Goal: Transaction & Acquisition: Purchase product/service

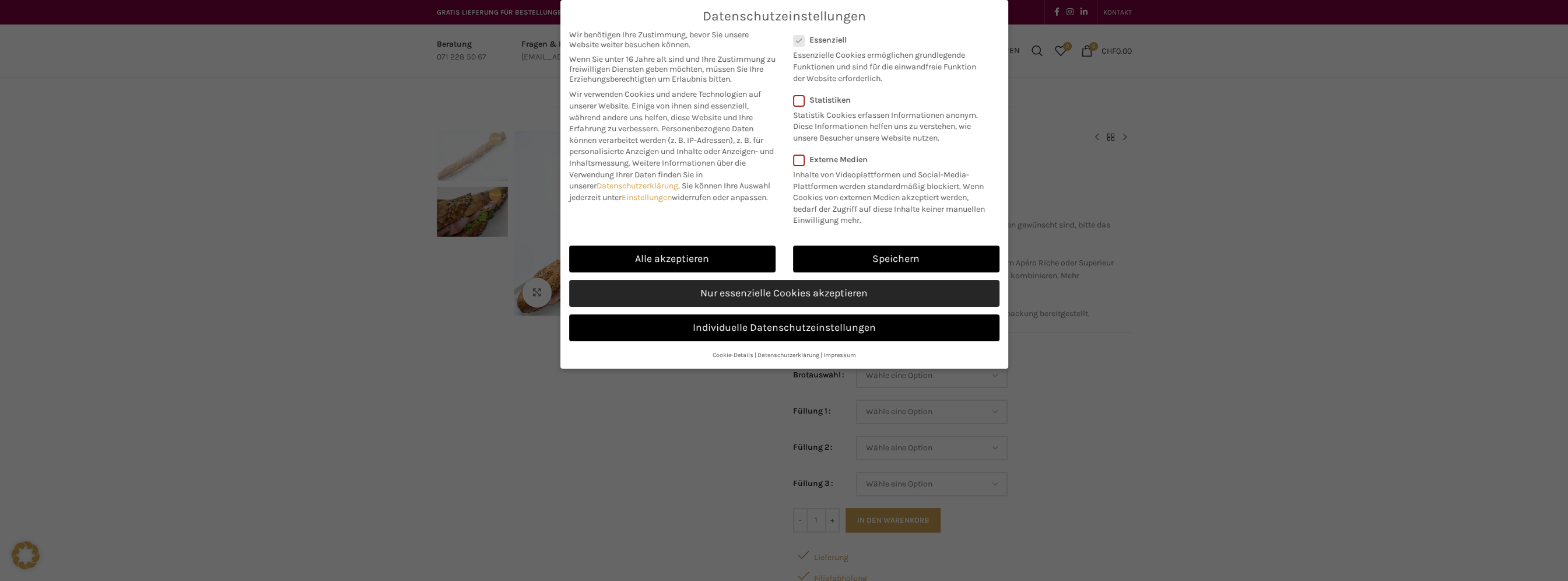
click at [711, 292] on link "Nur essenzielle Cookies akzeptieren" at bounding box center [784, 294] width 430 height 27
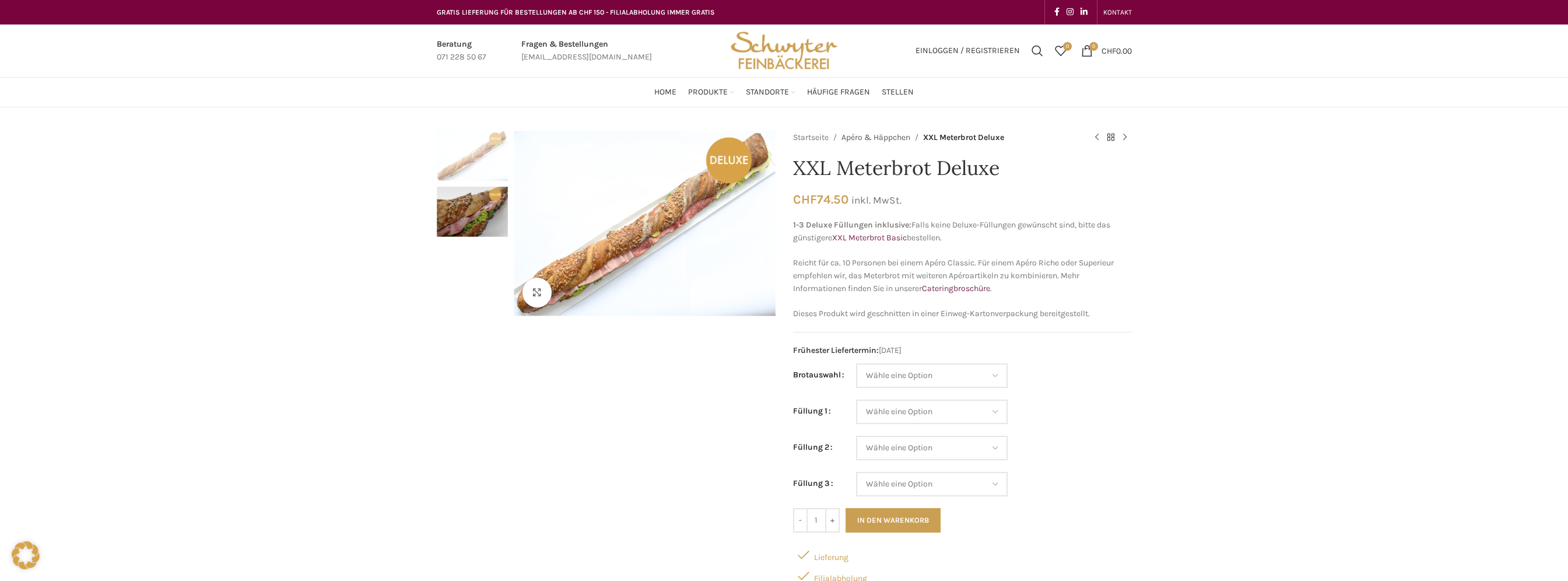
click at [896, 139] on link "Apéro & Häppchen" at bounding box center [875, 137] width 69 height 13
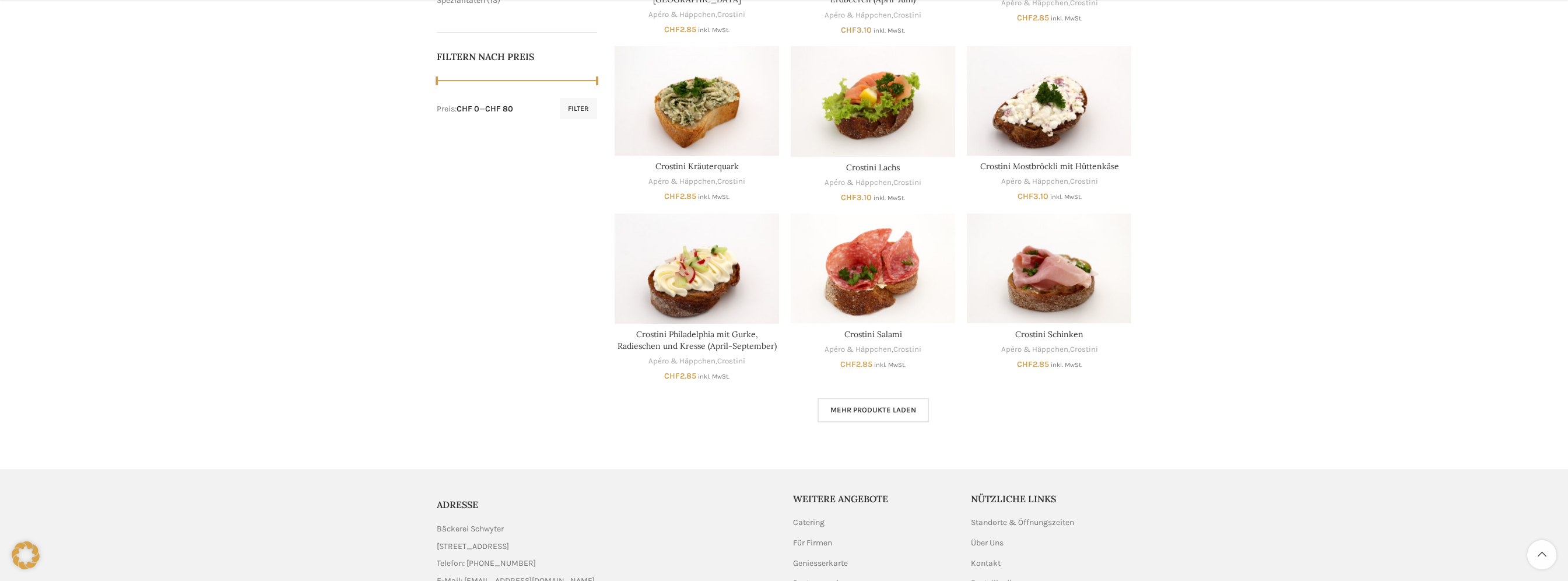
scroll to position [641, 0]
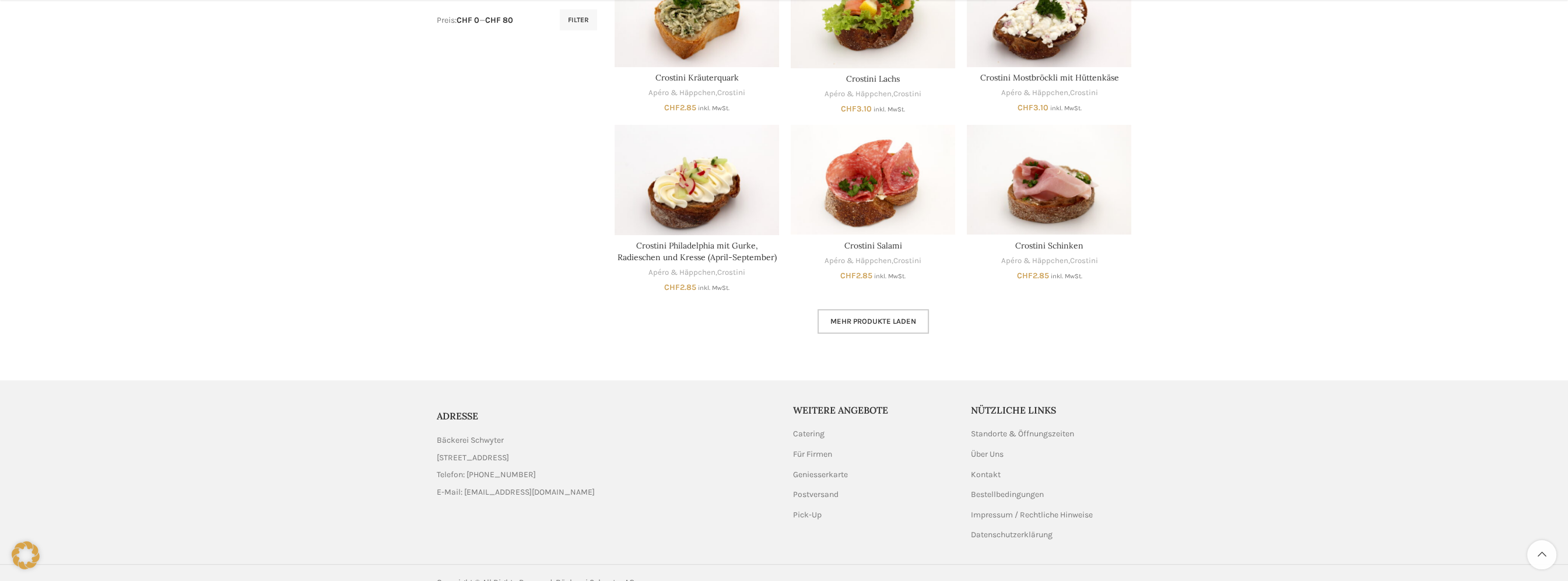
click at [873, 325] on span "Mehr Produkte laden" at bounding box center [873, 321] width 86 height 10
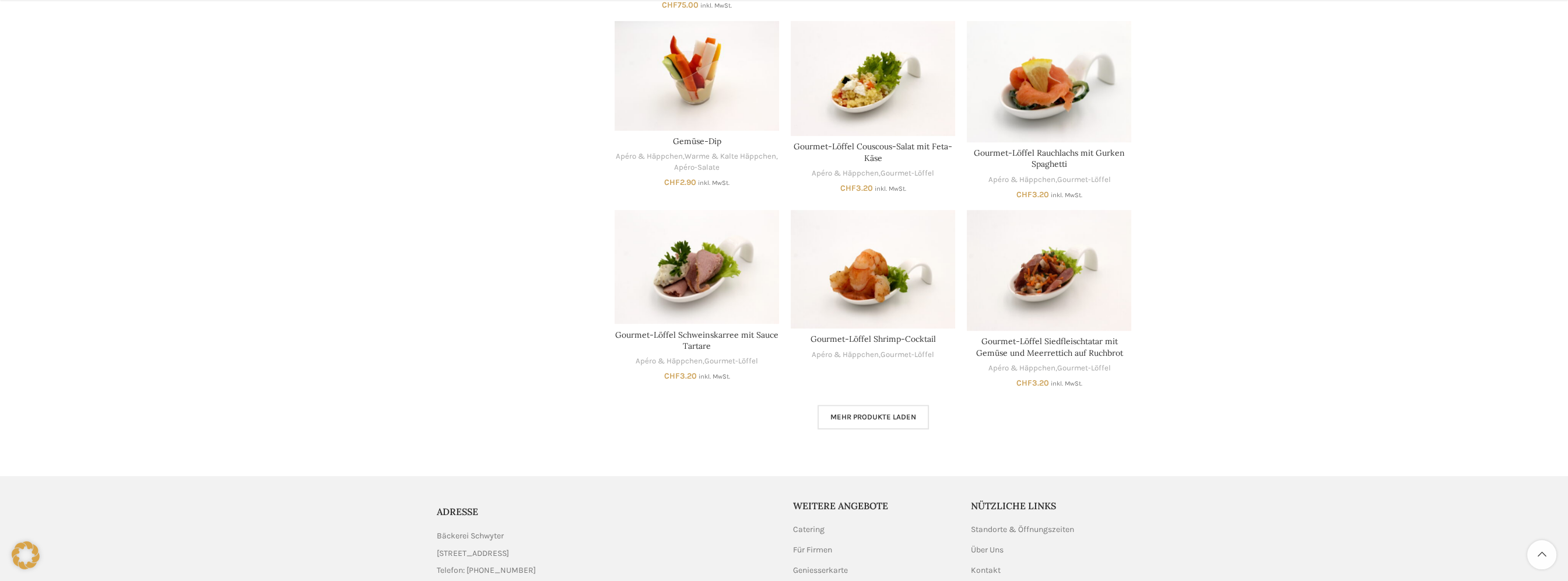
scroll to position [1421, 0]
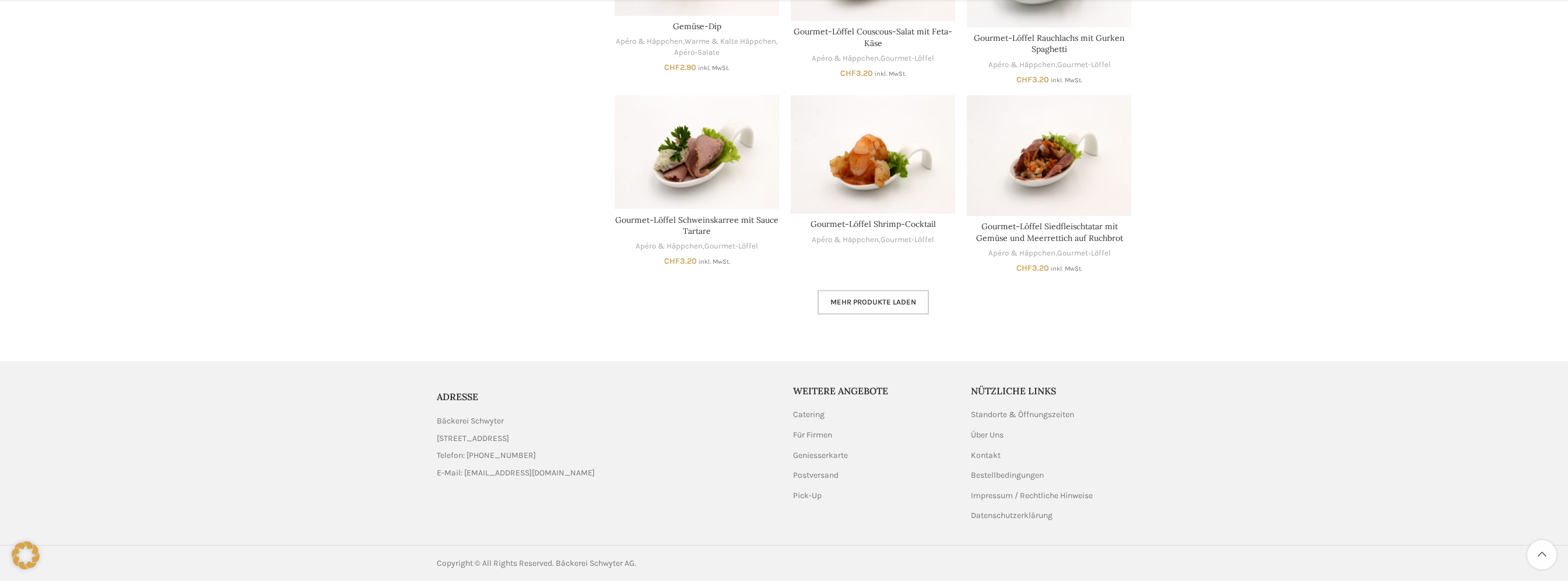
click at [900, 308] on link "Mehr Produkte laden" at bounding box center [873, 302] width 111 height 24
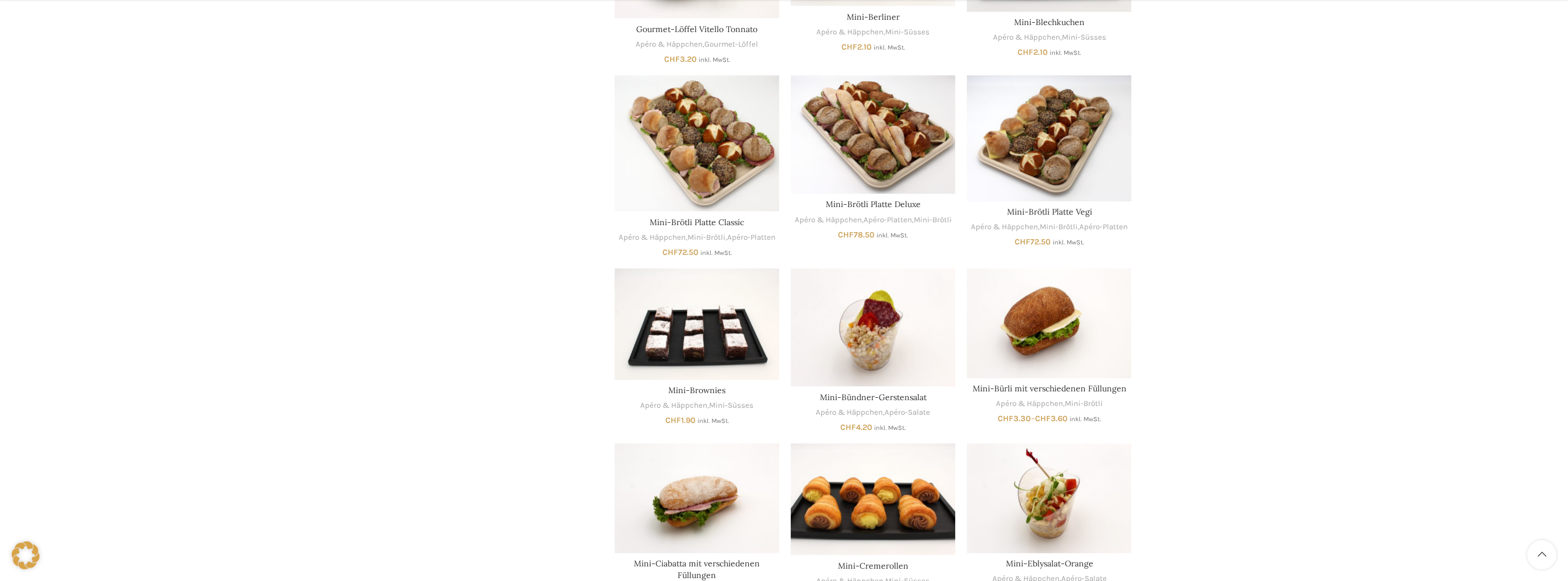
scroll to position [1945, 0]
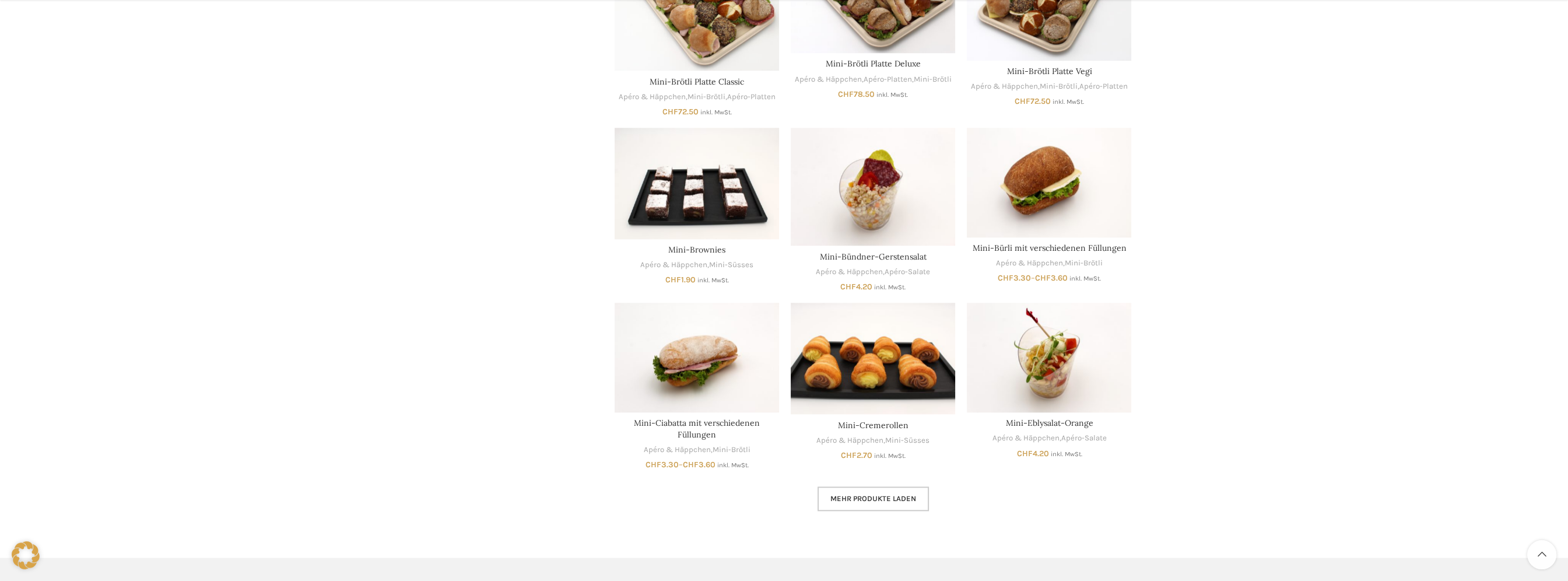
click at [878, 501] on span "Mehr Produkte laden" at bounding box center [873, 499] width 86 height 10
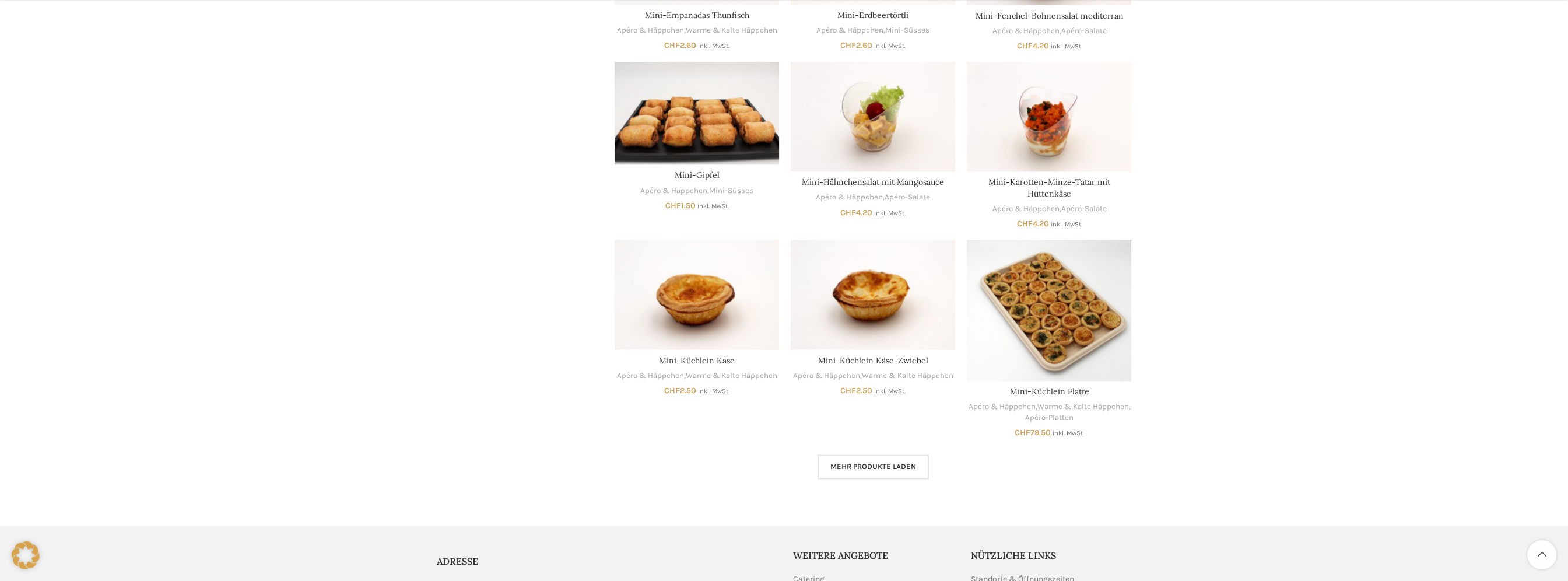
scroll to position [2704, 0]
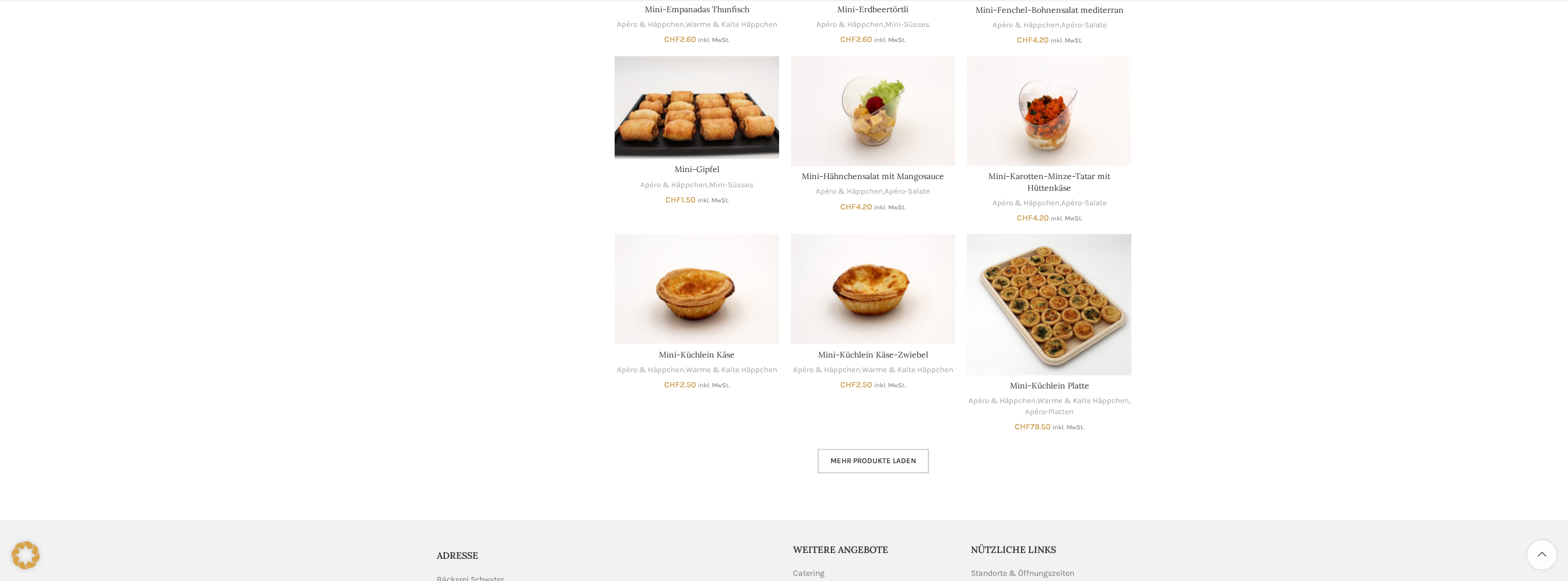
click at [873, 469] on link "Mehr Produkte laden" at bounding box center [873, 460] width 111 height 24
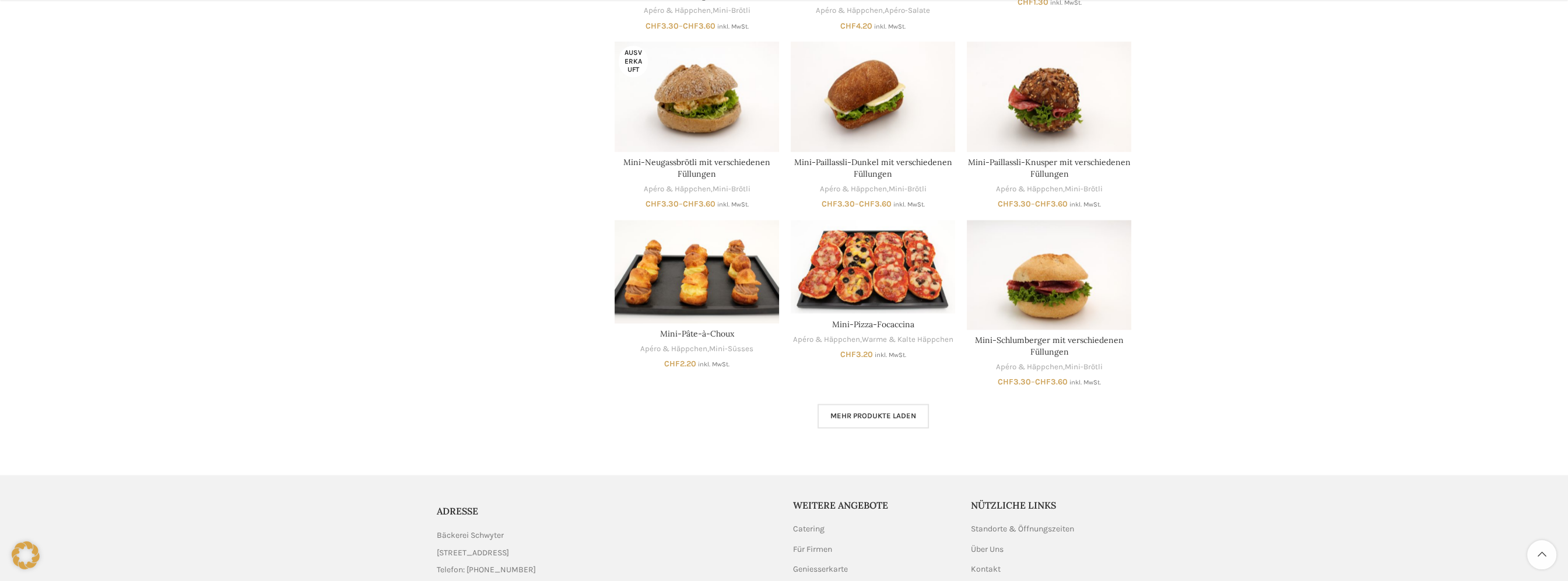
scroll to position [3576, 0]
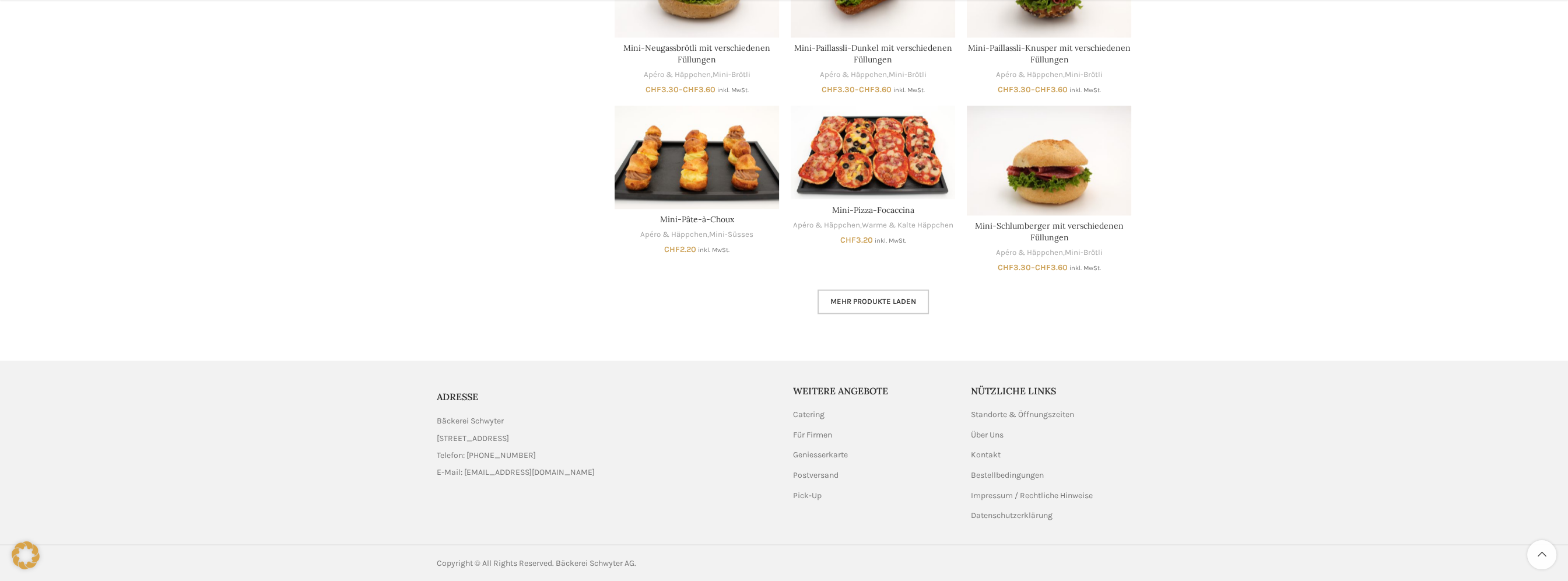
click at [910, 306] on span "Mehr Produkte laden" at bounding box center [873, 302] width 86 height 10
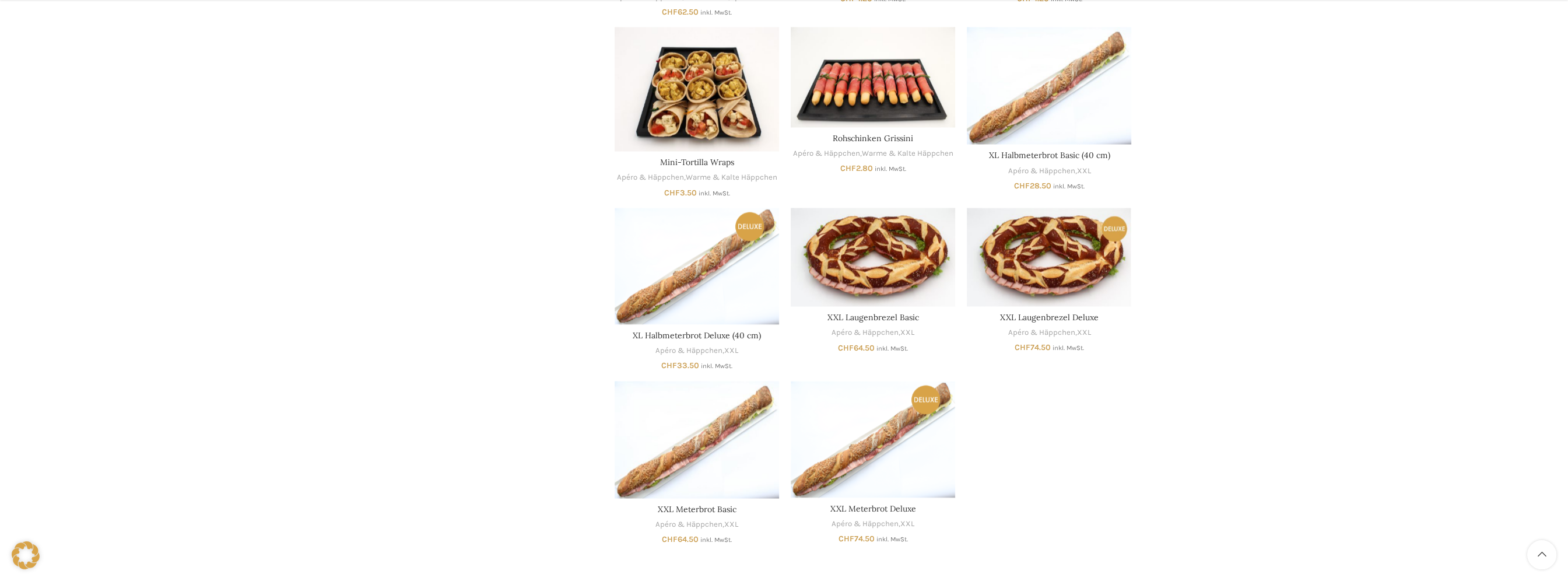
scroll to position [4042, 0]
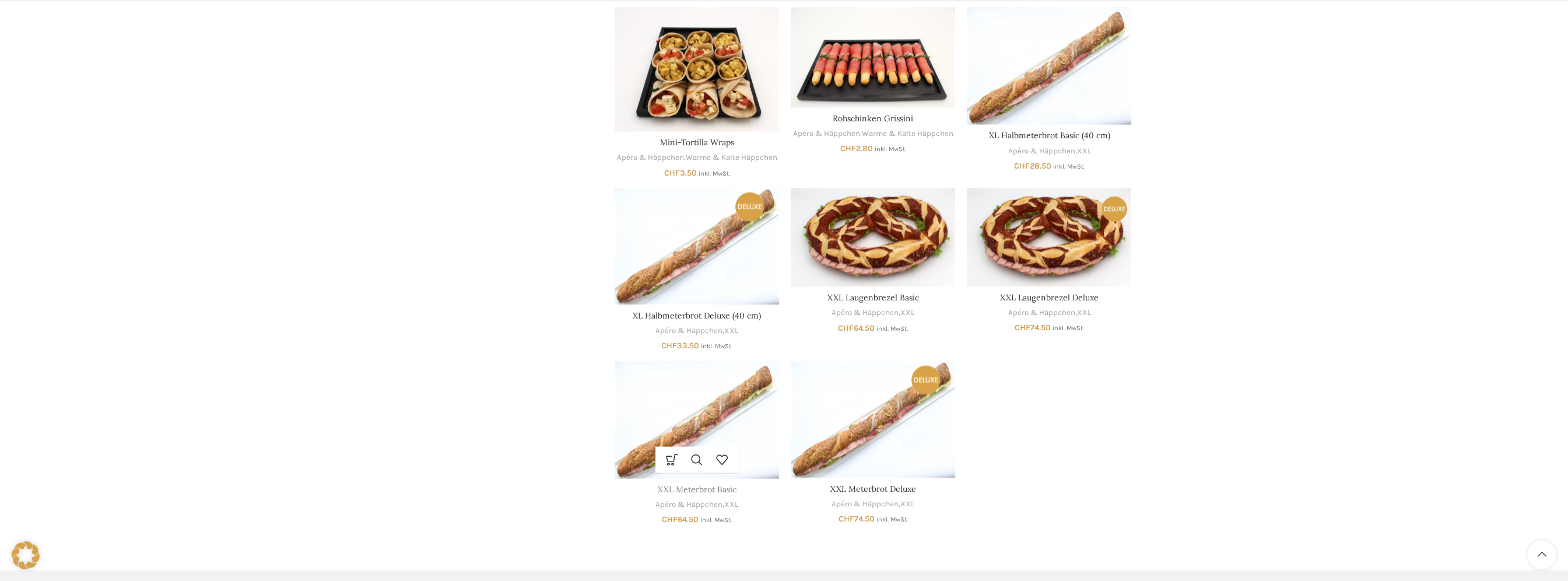
click at [690, 494] on link "XXL Meterbrot Basic" at bounding box center [696, 489] width 79 height 11
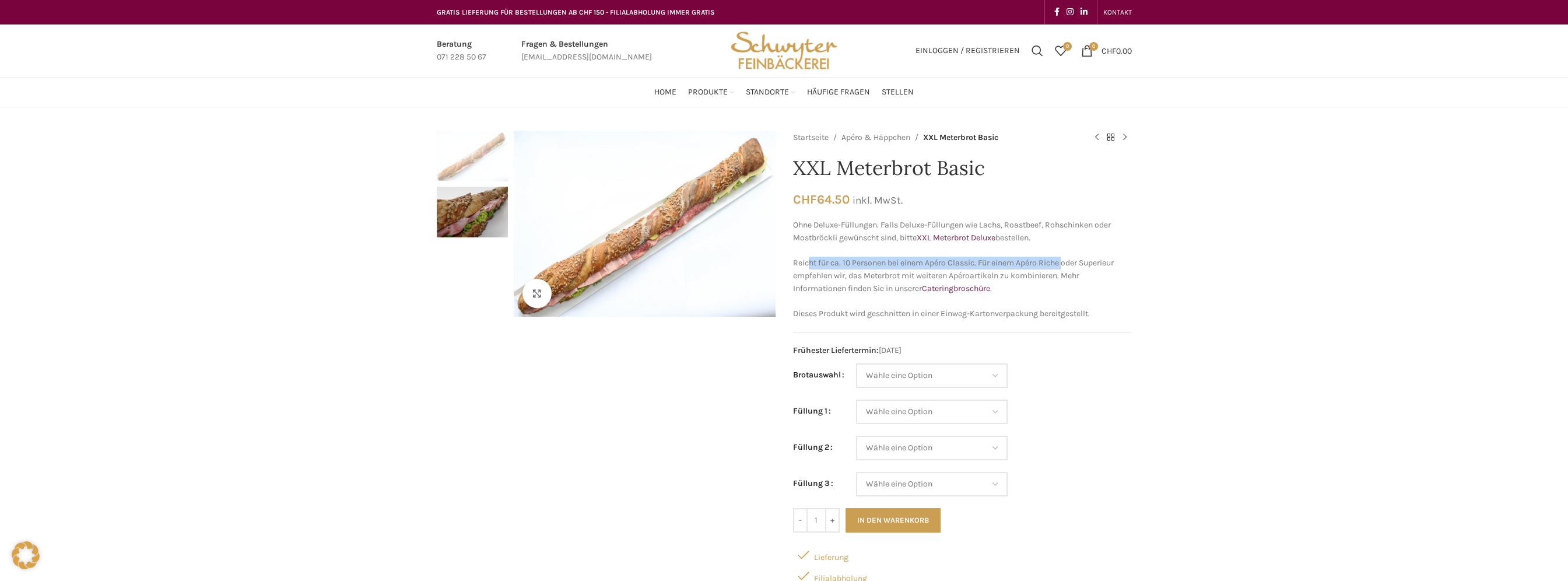
drag, startPoint x: 806, startPoint y: 266, endPoint x: 1068, endPoint y: 267, distance: 262.0
click at [1068, 267] on p "Reicht für ca. 10 Personen bei einem Apéro Classic. Für einem Apéro Riche oder …" at bounding box center [962, 276] width 339 height 39
click at [1093, 269] on p "Reicht für ca. 10 Personen bei einem Apéro Classic. Für einem Apéro Riche oder …" at bounding box center [962, 276] width 339 height 39
drag, startPoint x: 852, startPoint y: 277, endPoint x: 1073, endPoint y: 276, distance: 221.0
click at [1073, 276] on p "Reicht für ca. 10 Personen bei einem Apéro Classic. Für einem Apéro Riche oder …" at bounding box center [962, 276] width 339 height 39
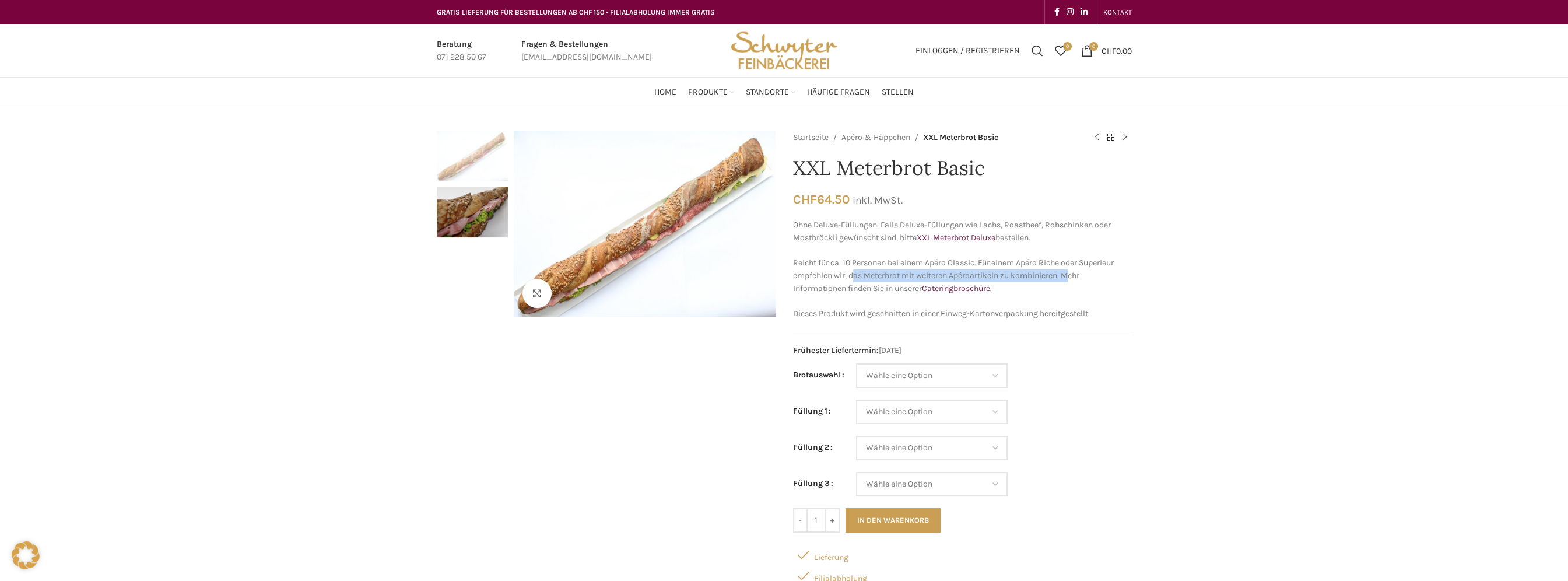
click at [1073, 276] on p "Reicht für ca. 10 Personen bei einem Apéro Classic. Für einem Apéro Riche oder …" at bounding box center [962, 276] width 339 height 39
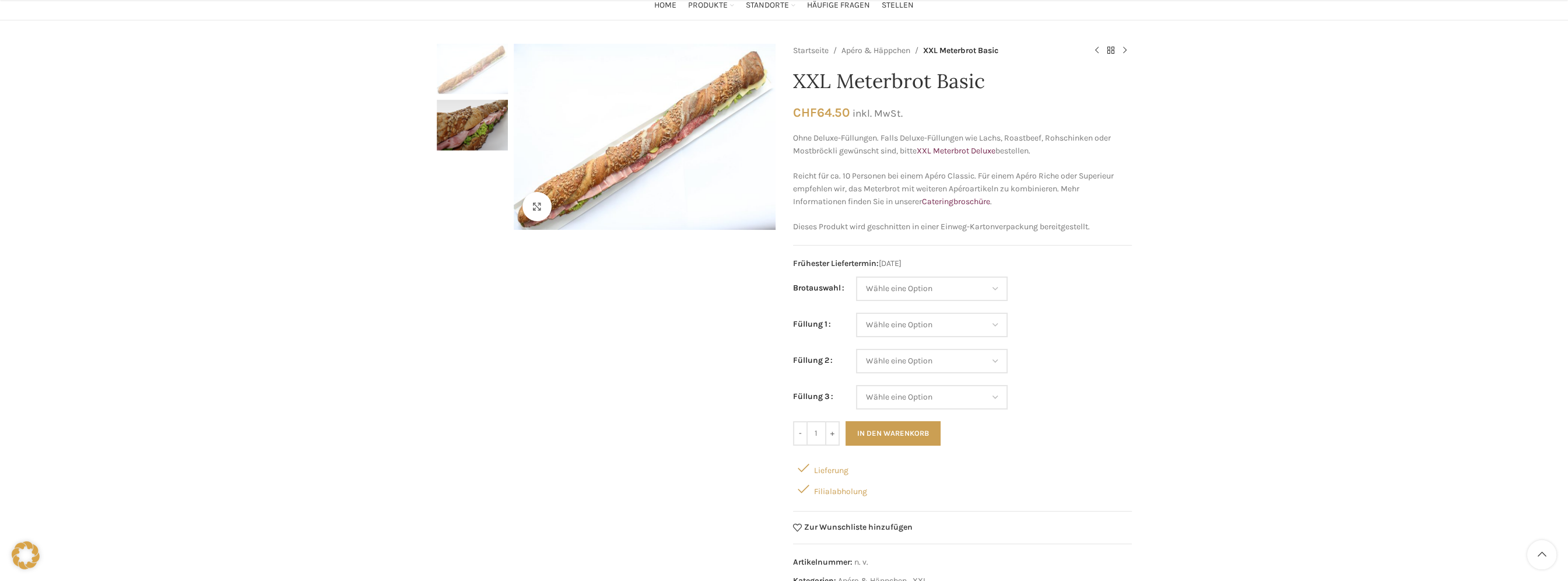
scroll to position [117, 0]
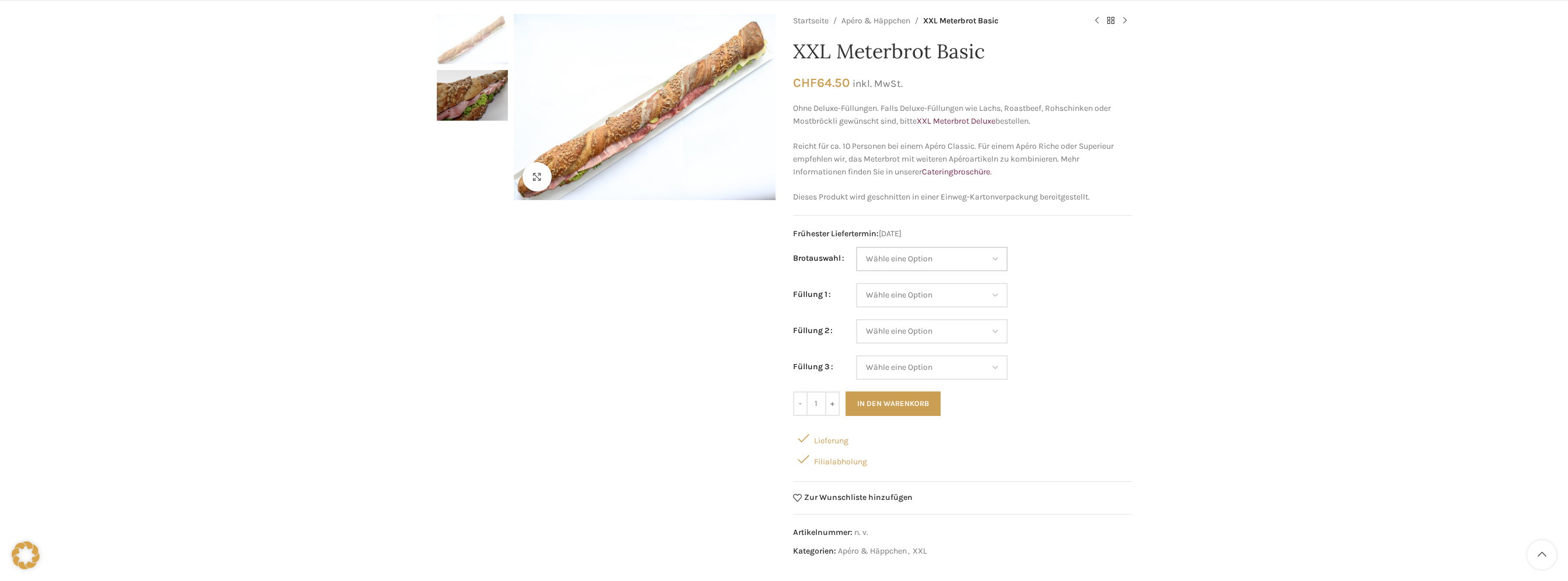
click at [923, 262] on select "Wähle eine Option Baguette Paillasse dunkel Paillasse knusper (Bild) Laugenbagu…" at bounding box center [932, 259] width 152 height 24
click at [1144, 272] on div "Klicken um zu vergrössern Startseite Apéro & Häppchen XXL Meterbrot Basic Crost…" at bounding box center [784, 515] width 1568 height 1003
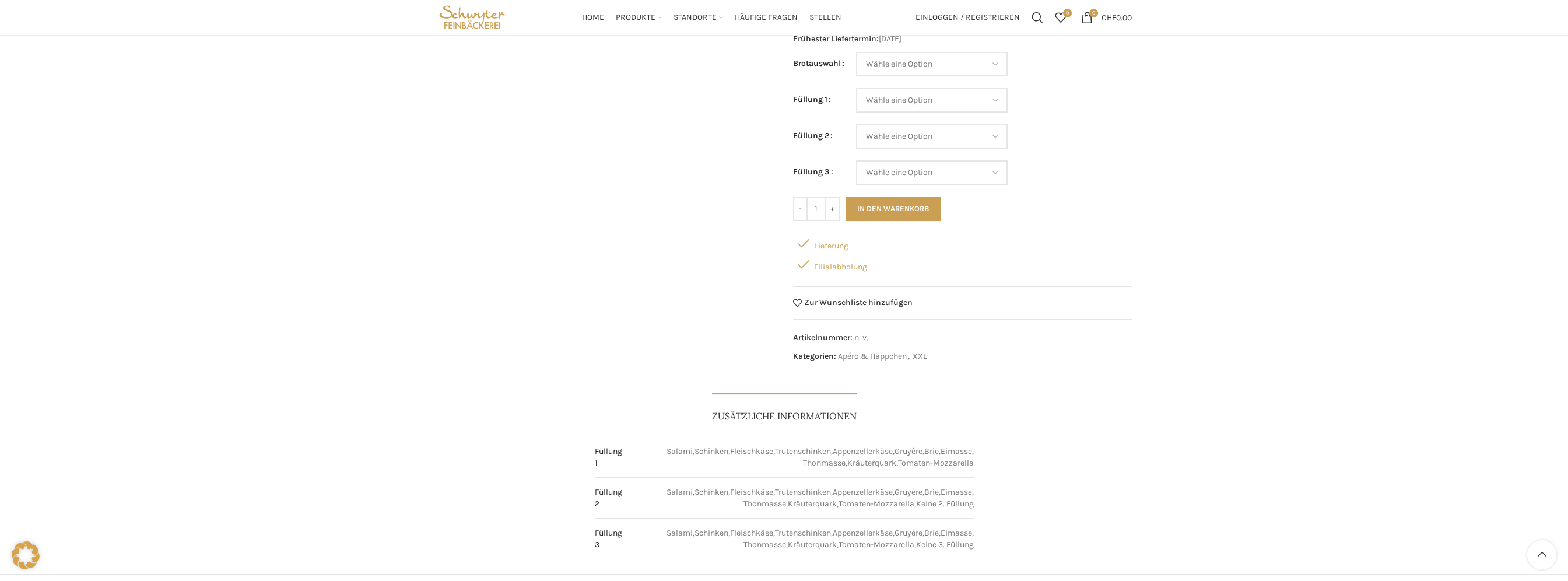
scroll to position [292, 0]
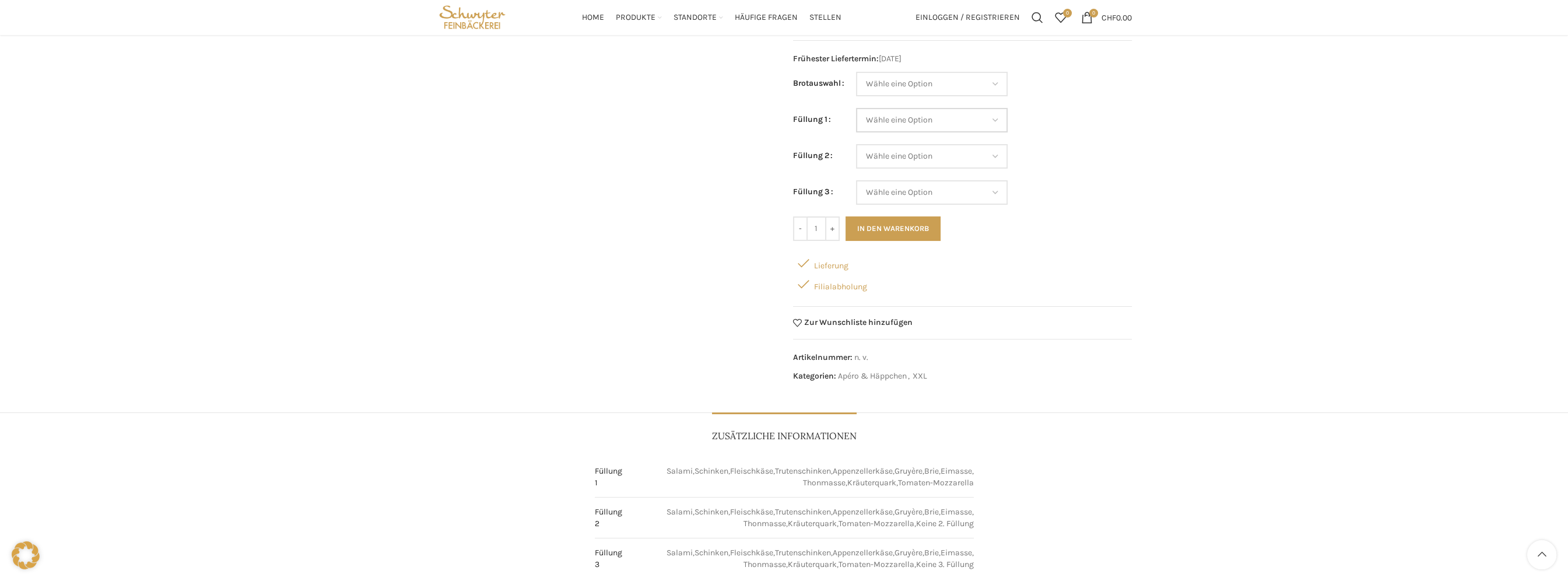
click at [956, 119] on select "Wähle eine Option Salami Schinken Fleischkäse Trutenschinken Appenzellerkäse Gr…" at bounding box center [932, 120] width 152 height 24
click at [1193, 128] on div "Klicken um zu vergrössern Startseite Apéro & Häppchen XXL Meterbrot Basic Crost…" at bounding box center [784, 341] width 1568 height 1003
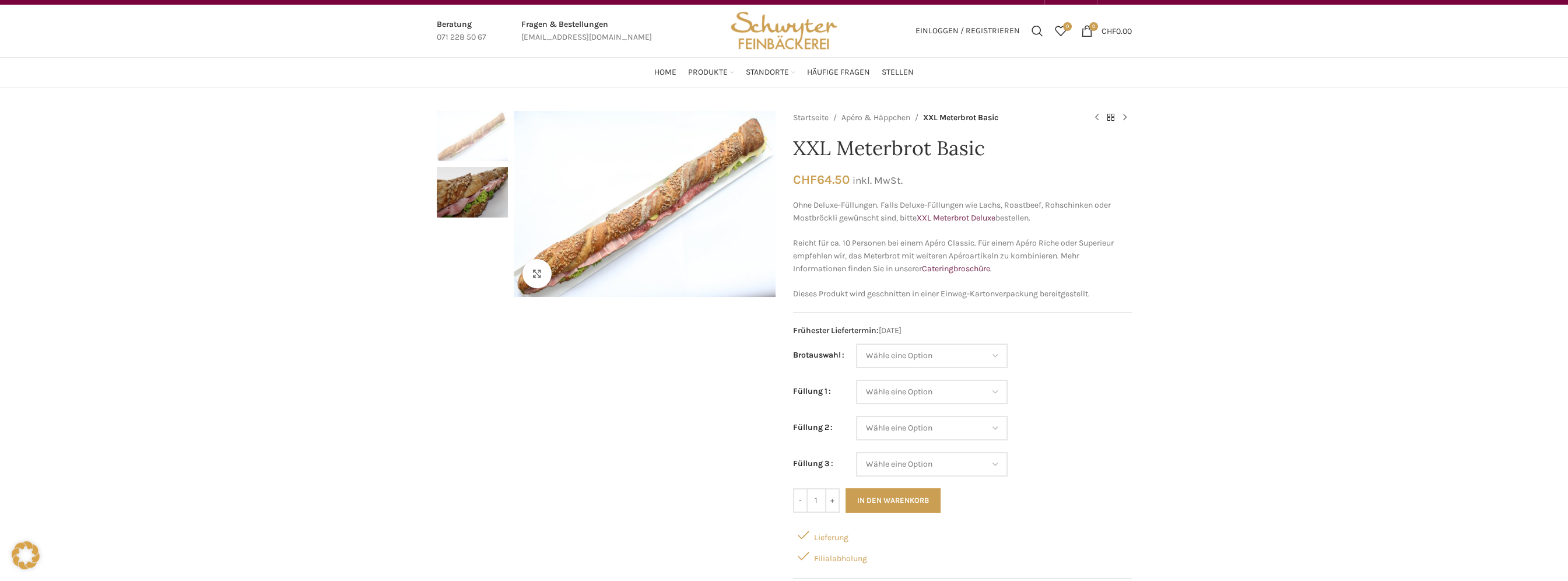
scroll to position [0, 0]
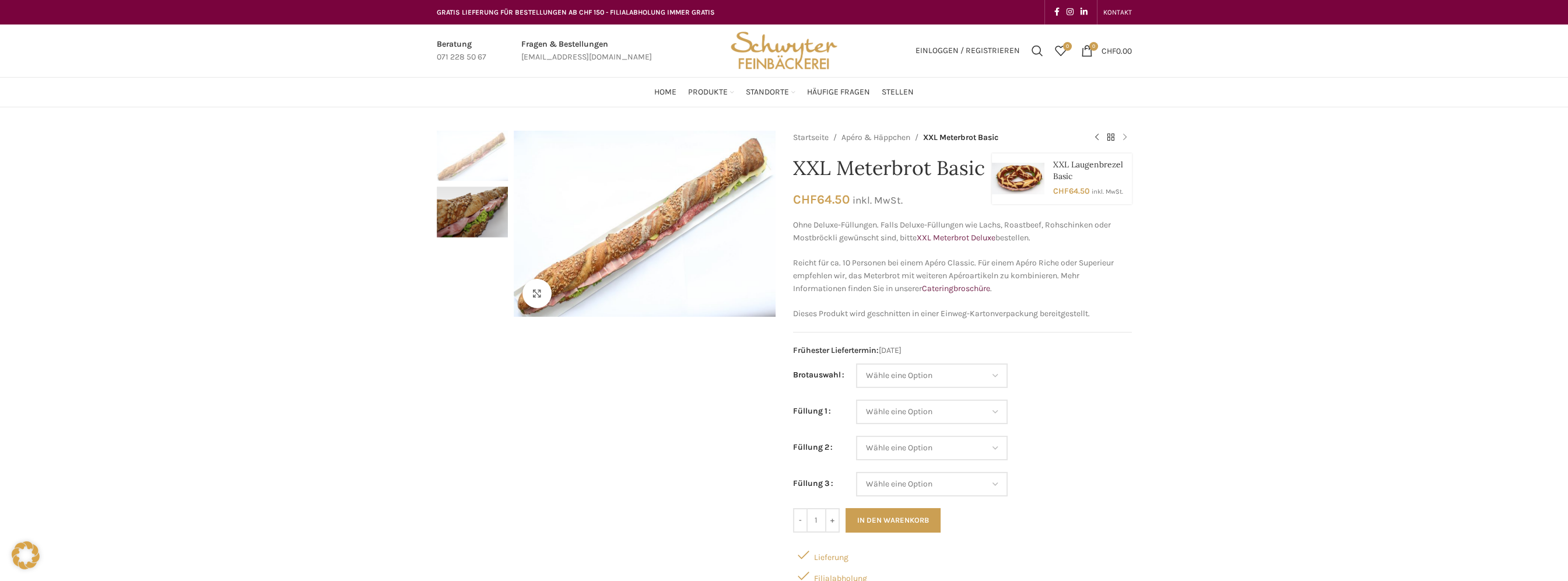
click at [1129, 134] on link "Next product" at bounding box center [1124, 137] width 14 height 14
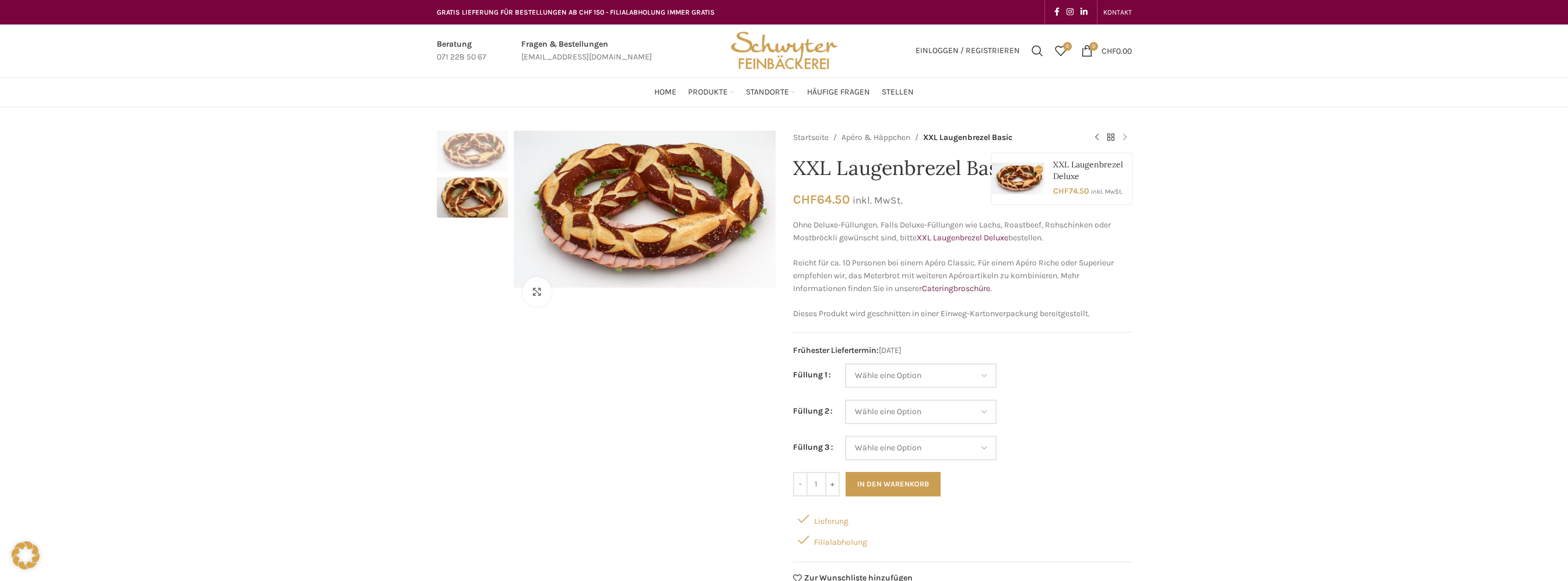
click at [1126, 136] on link "Next product" at bounding box center [1124, 137] width 14 height 14
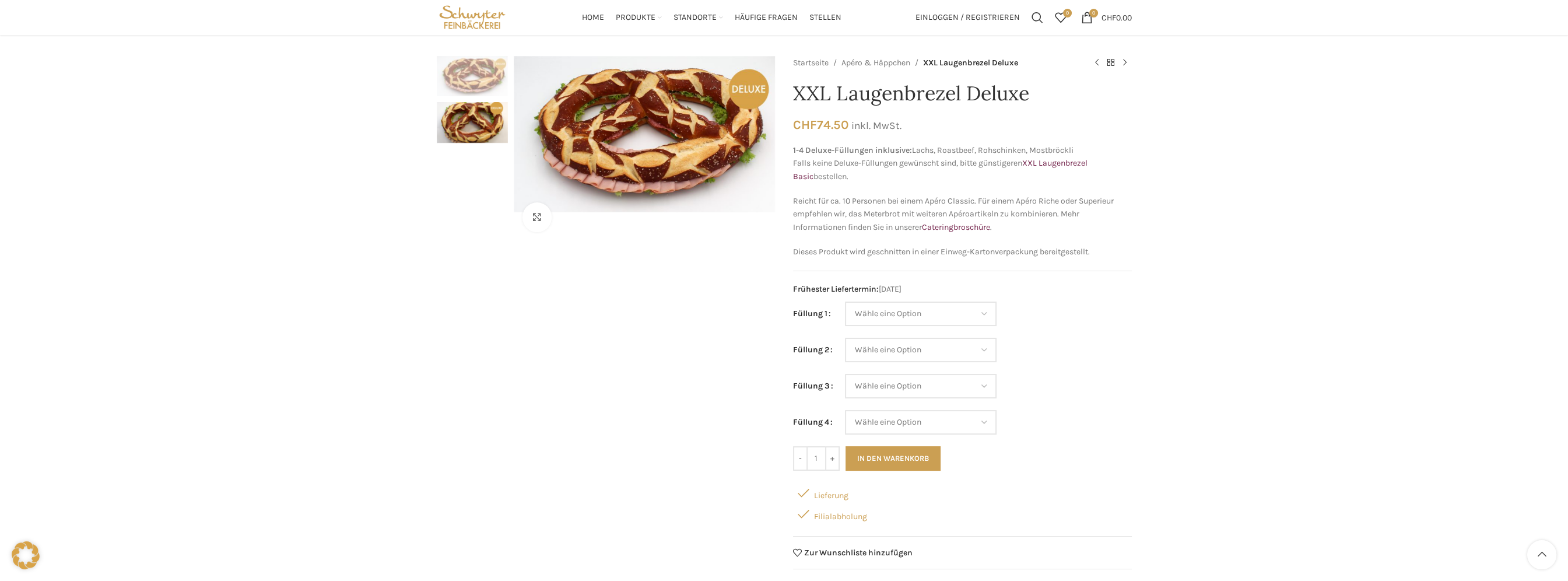
scroll to position [58, 0]
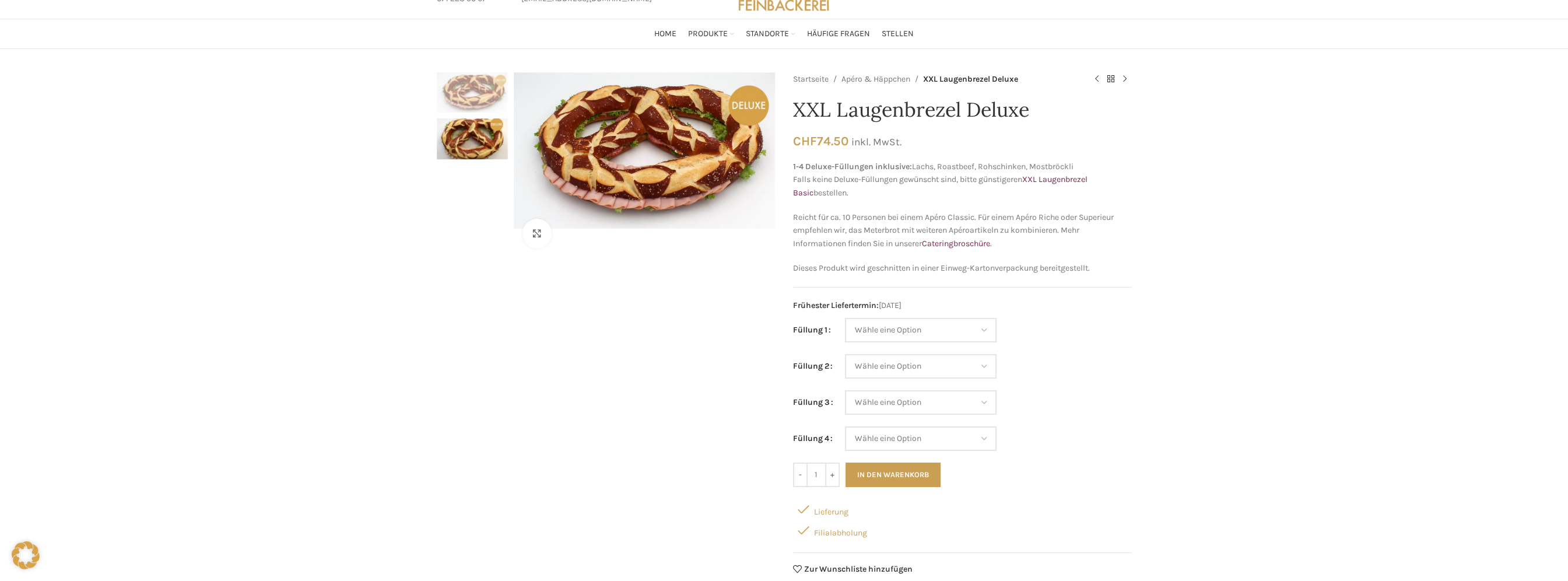
click at [908, 351] on td "Wähle eine Option Lachs (Deluxe) Roastbeef (Deluxe) Rohschinken (Deluxe) Mostbr…" at bounding box center [987, 336] width 287 height 36
click at [916, 331] on select "Wähle eine Option Lachs (Deluxe) Roastbeef (Deluxe) Rohschinken (Deluxe) Mostbr…" at bounding box center [920, 330] width 152 height 24
click at [1150, 326] on div "Klicken um zu vergrössern Startseite Apéro & Häppchen XXL Laugenbrezel Deluxe X…" at bounding box center [784, 509] width 1568 height 875
drag, startPoint x: 967, startPoint y: 165, endPoint x: 1041, endPoint y: 170, distance: 74.2
click at [1041, 169] on p "1-4 Deluxe-Füllungen inklusive: Lachs, Roastbeef, Rohschinken, Mostbröckli Fall…" at bounding box center [962, 180] width 339 height 39
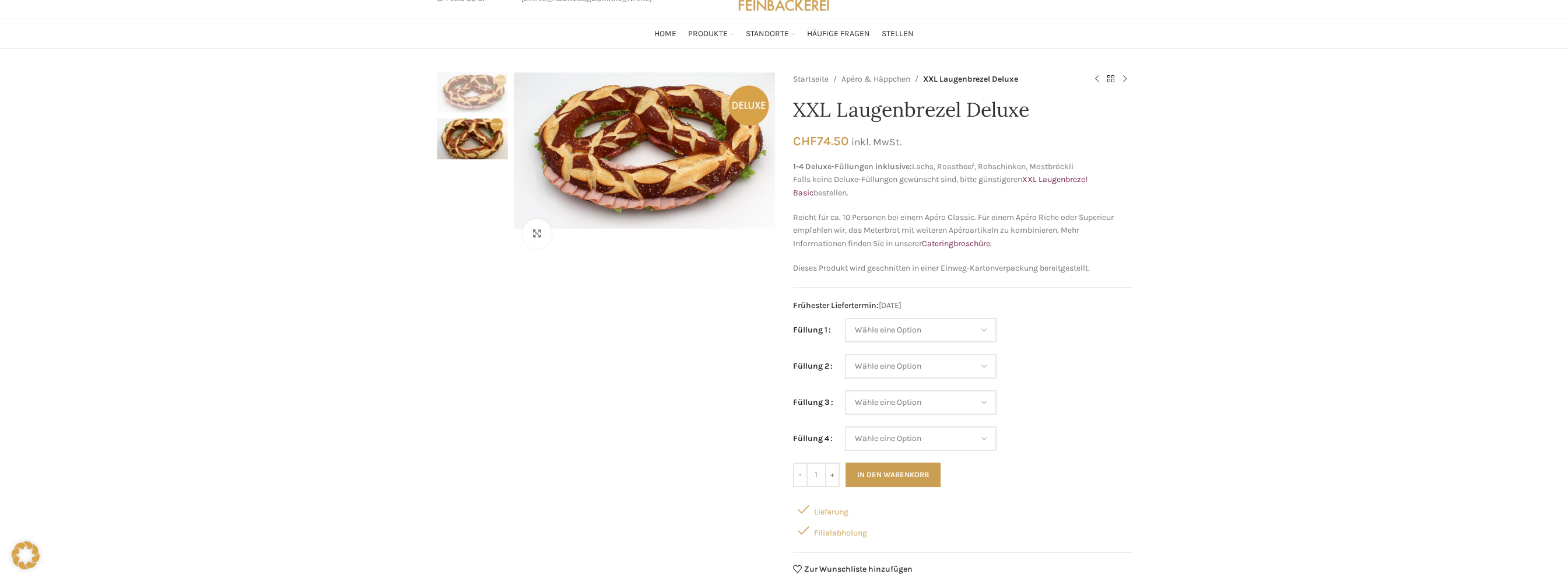
click at [996, 193] on p "1-4 Deluxe-Füllungen inklusive: Lachs, Roastbeef, Rohschinken, Mostbröckli Fall…" at bounding box center [962, 180] width 339 height 39
click at [1058, 181] on link "XXL Laugenbrezel Basic" at bounding box center [940, 185] width 295 height 22
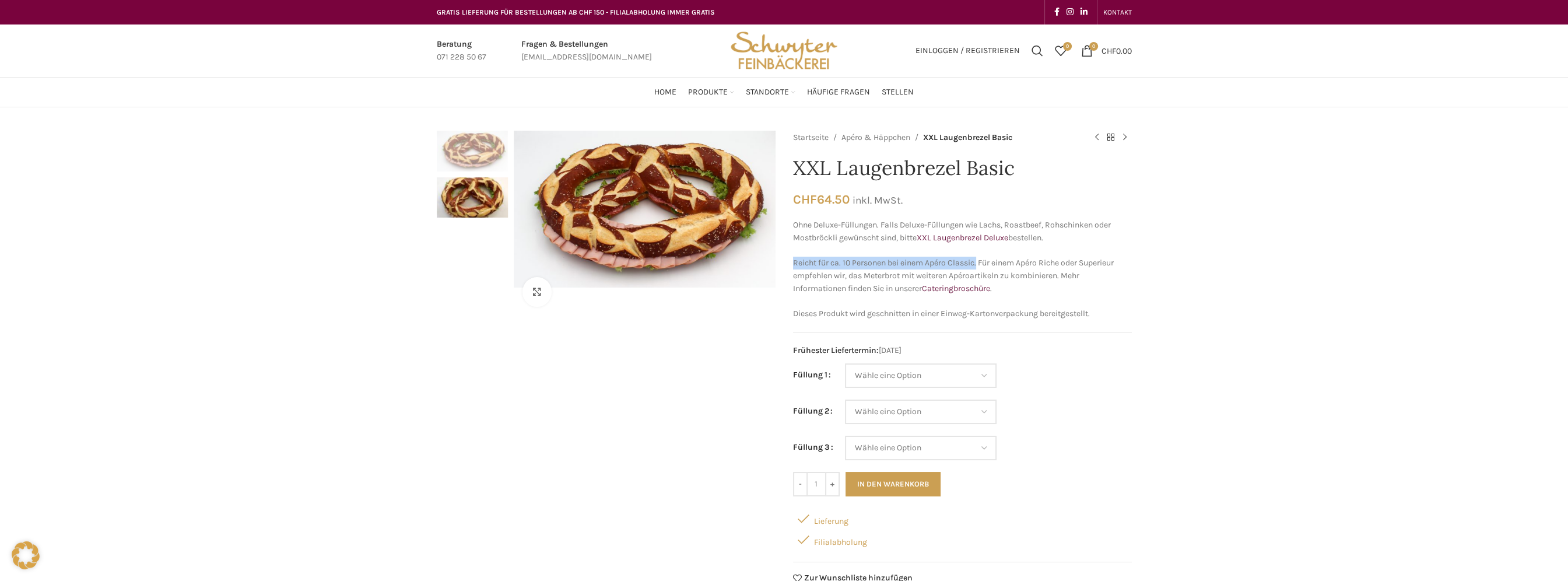
drag, startPoint x: 979, startPoint y: 263, endPoint x: 794, endPoint y: 267, distance: 185.0
click at [794, 267] on p "Reicht für ca. 10 Personen bei einem Apéro Classic. Für einem Apéro Riche oder …" at bounding box center [962, 276] width 339 height 39
click at [1084, 261] on p "Reicht für ca. 10 Personen bei einem Apéro Classic. Für einem Apéro Riche oder …" at bounding box center [962, 276] width 339 height 39
click at [956, 292] on link "Cateringbroschüre" at bounding box center [955, 288] width 68 height 10
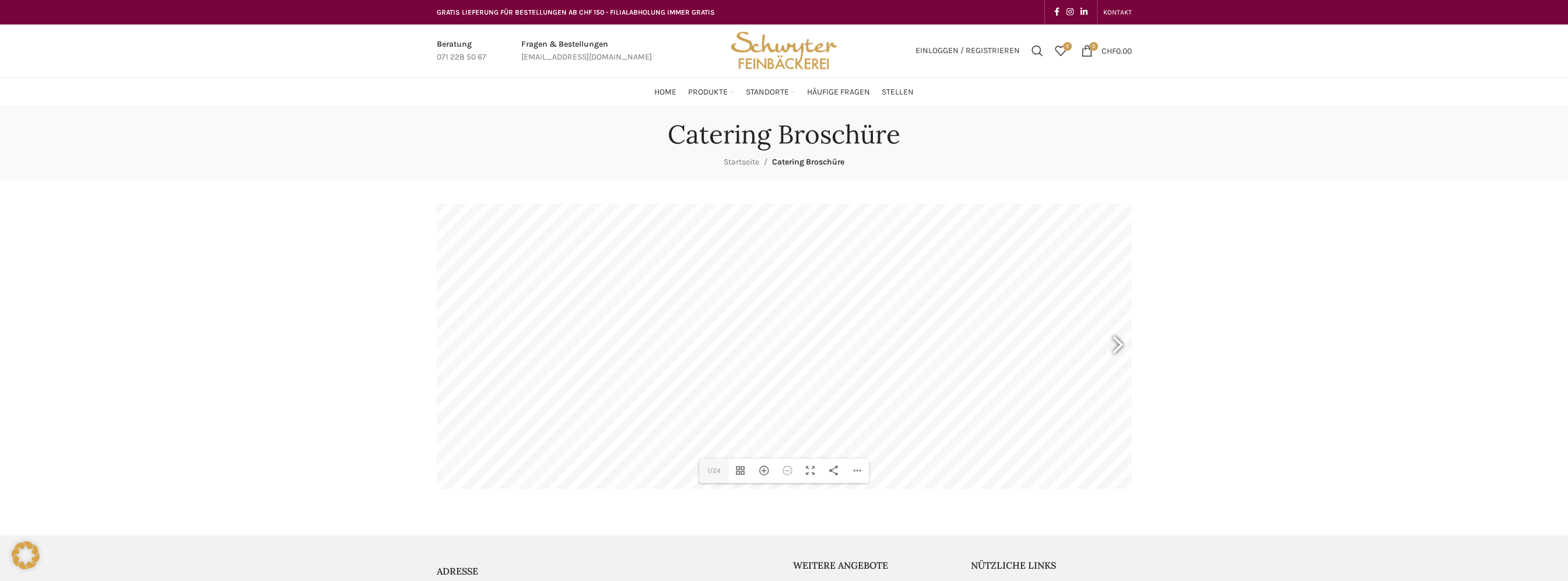
click at [1111, 348] on div at bounding box center [1113, 346] width 27 height 43
type input "3"
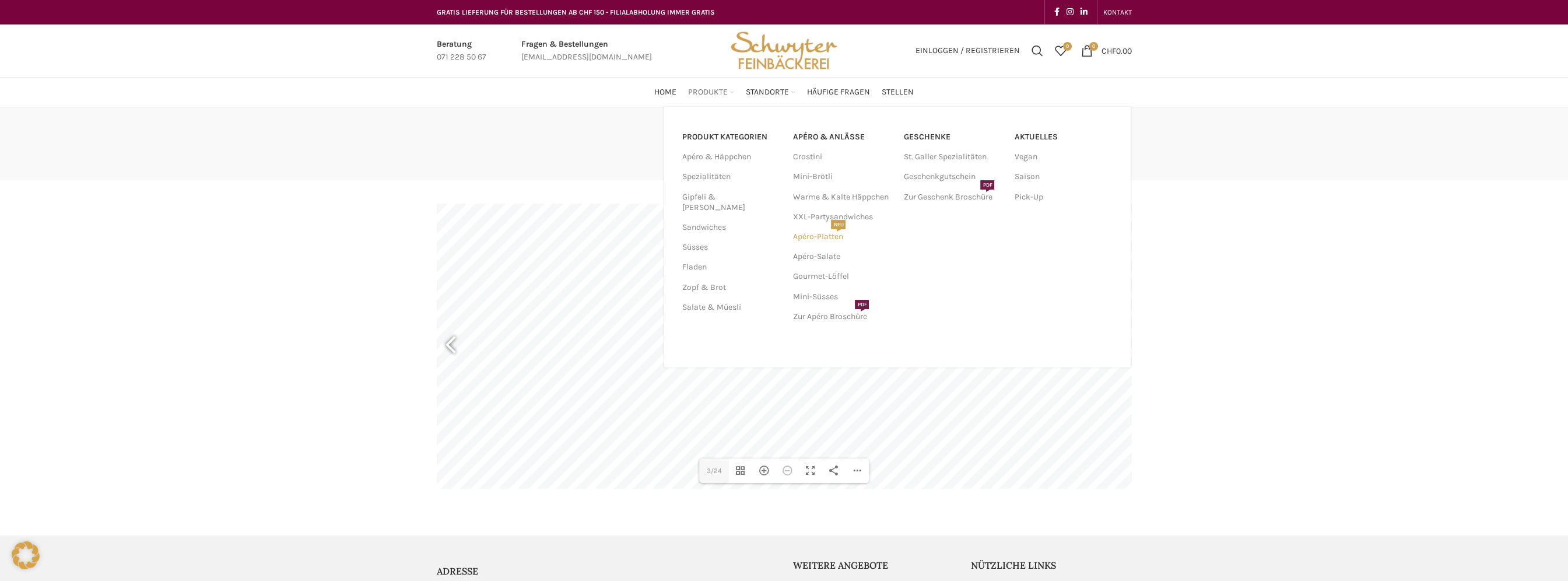
click at [821, 239] on link "Apéro-Platten NEU" at bounding box center [841, 236] width 99 height 19
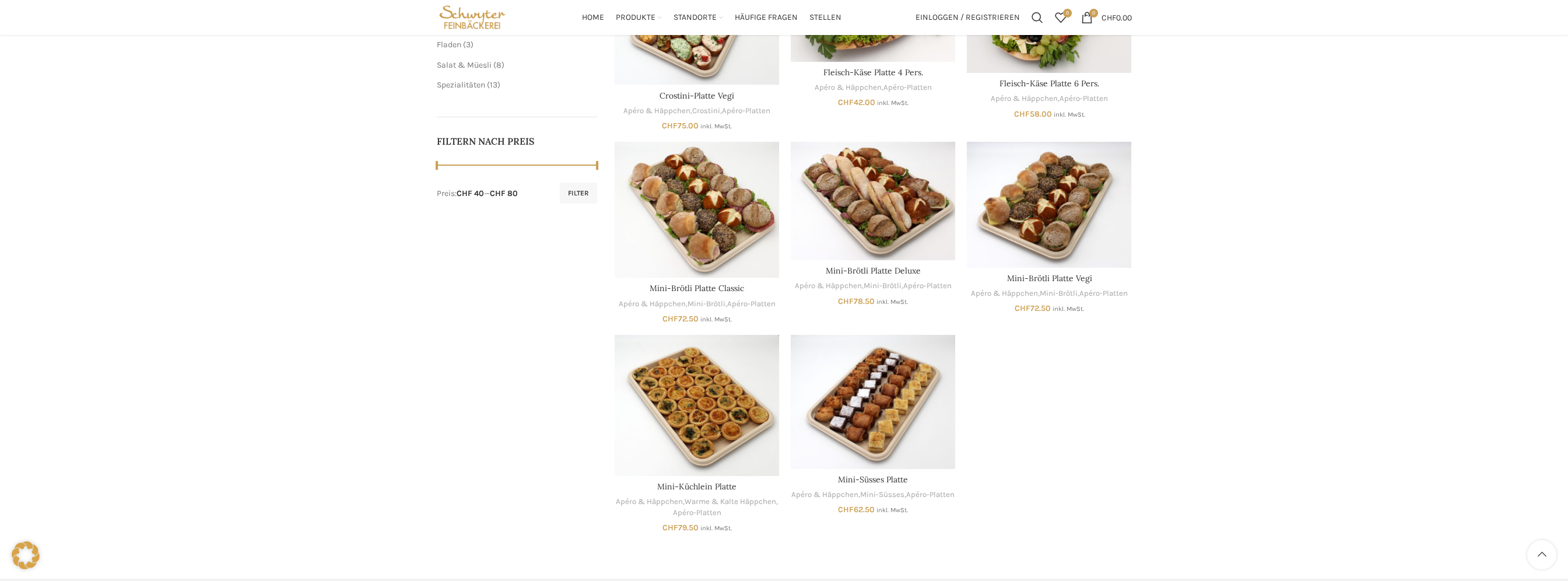
scroll to position [234, 0]
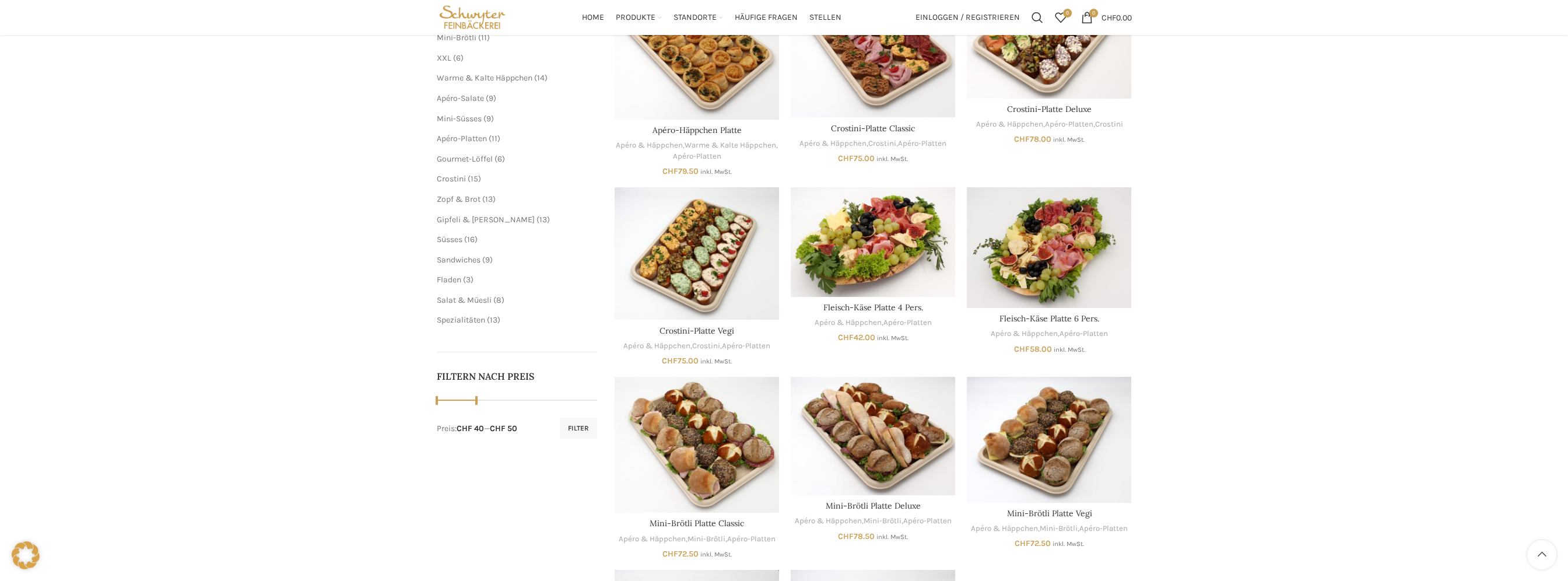
drag, startPoint x: 599, startPoint y: 398, endPoint x: 465, endPoint y: 398, distance: 134.0
click at [465, 398] on div at bounding box center [517, 400] width 160 height 12
click at [587, 428] on button "Filter" at bounding box center [578, 428] width 37 height 21
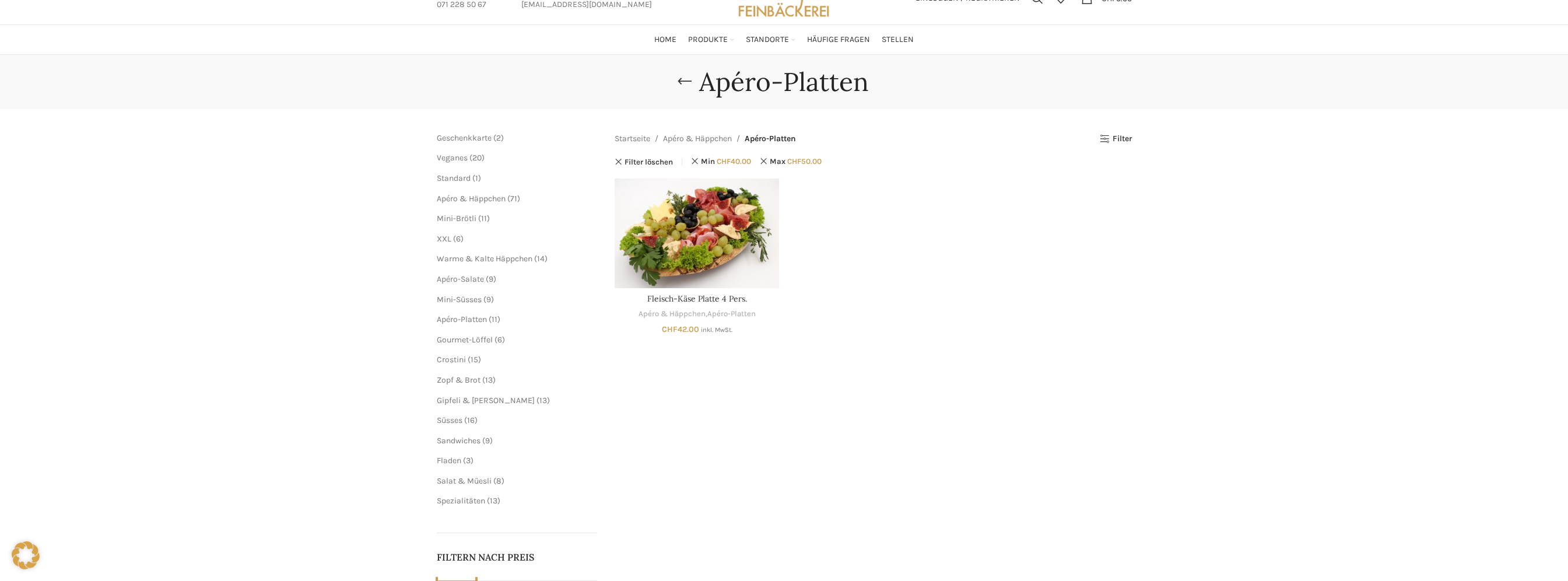
scroll to position [49, 0]
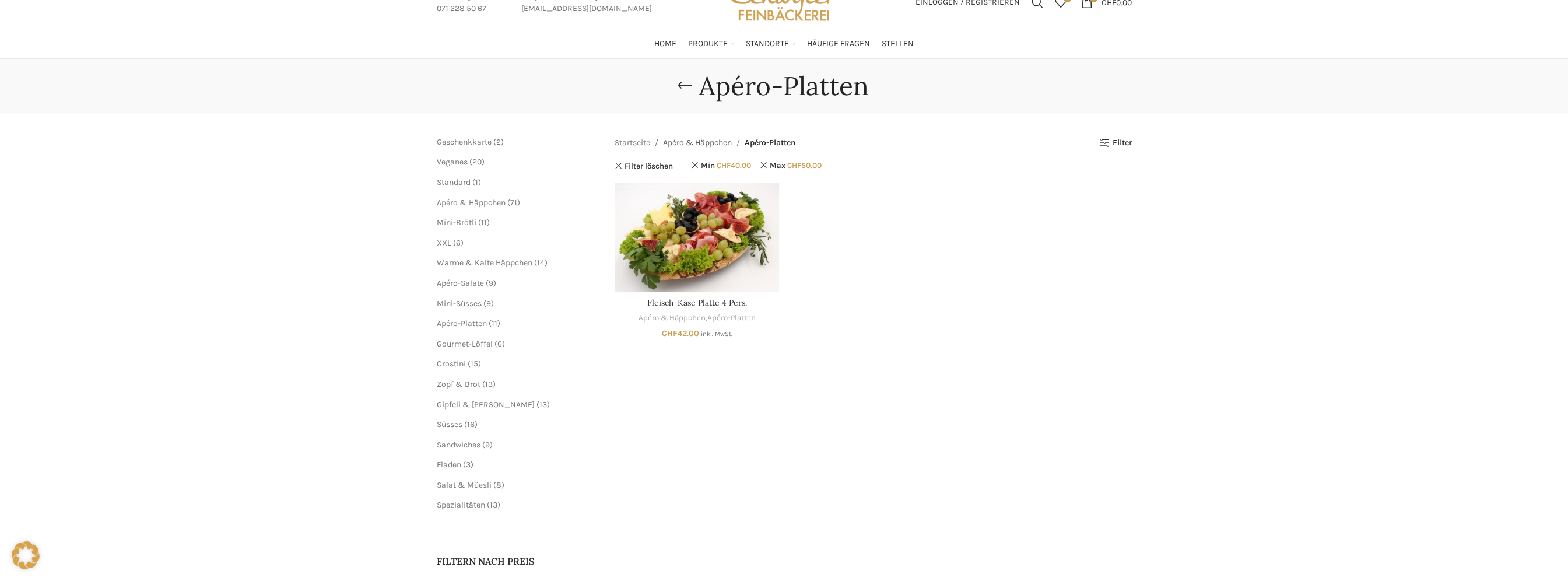
click at [718, 143] on link "Apéro & Häppchen" at bounding box center [696, 142] width 69 height 13
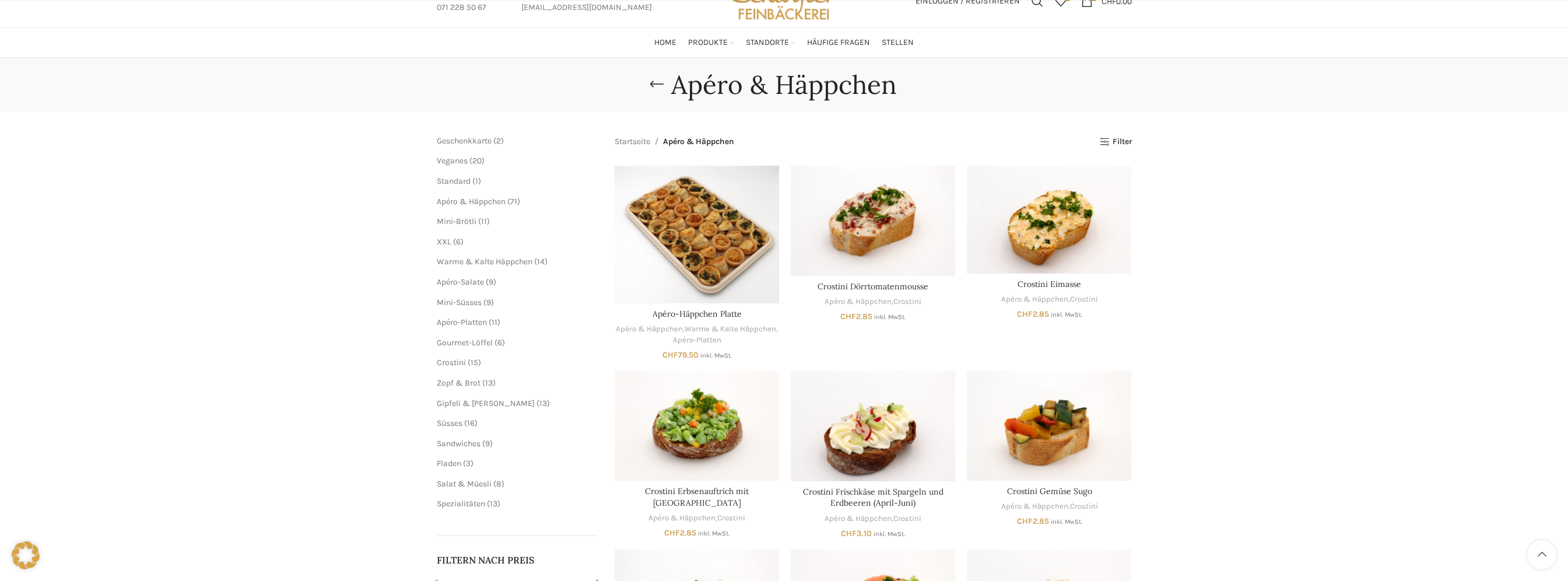
scroll to position [282, 0]
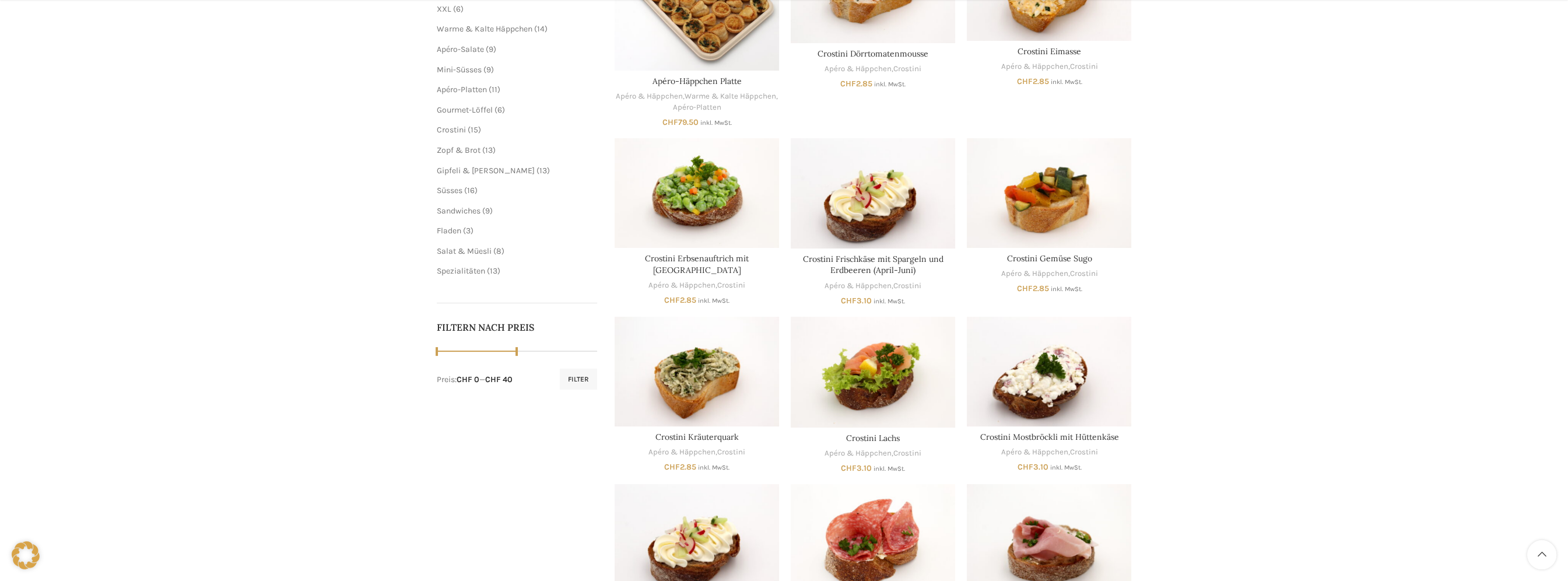
drag, startPoint x: 599, startPoint y: 350, endPoint x: 527, endPoint y: 355, distance: 72.2
click at [527, 355] on div at bounding box center [517, 351] width 160 height 12
click at [567, 381] on button "Filter" at bounding box center [578, 380] width 37 height 21
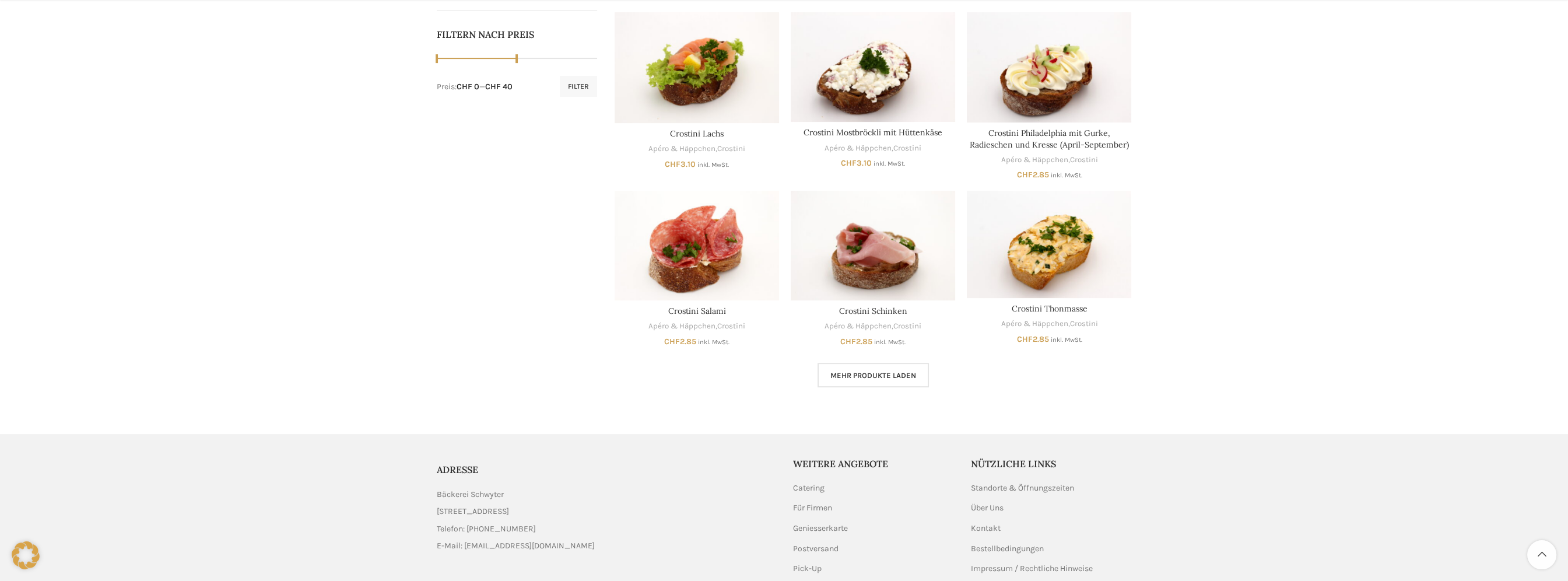
scroll to position [636, 0]
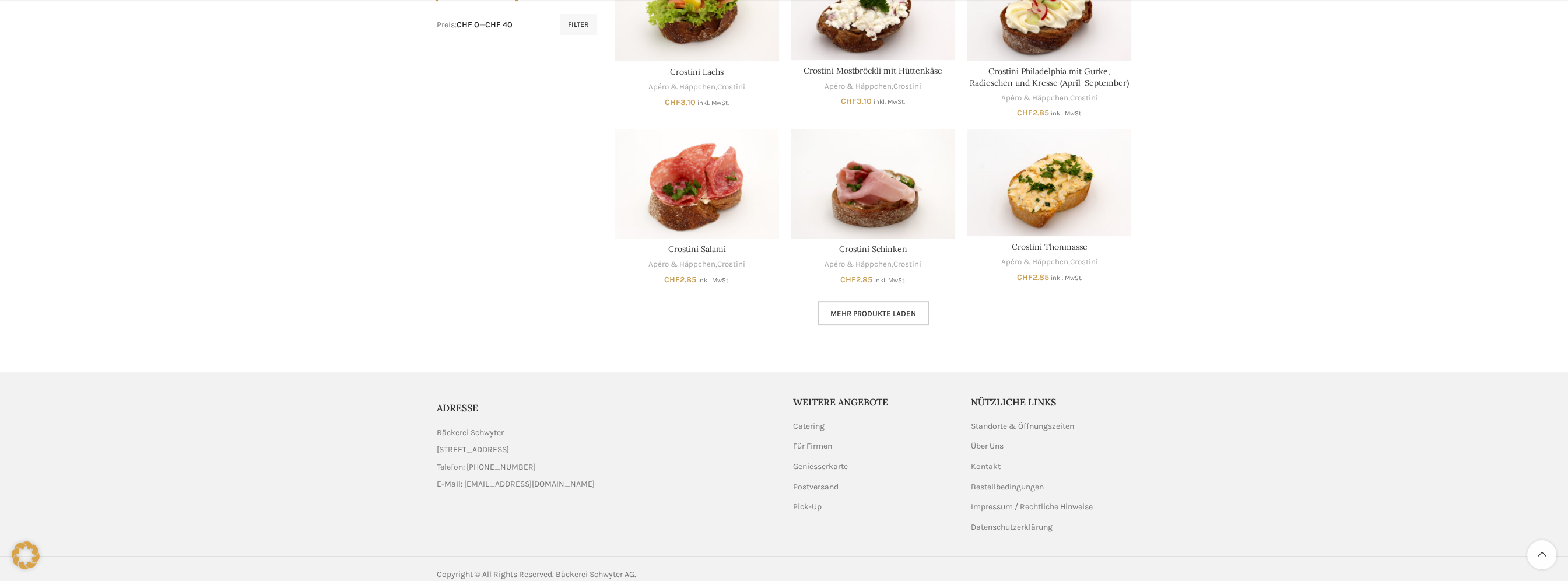
click at [874, 309] on span "Mehr Produkte laden" at bounding box center [873, 314] width 86 height 10
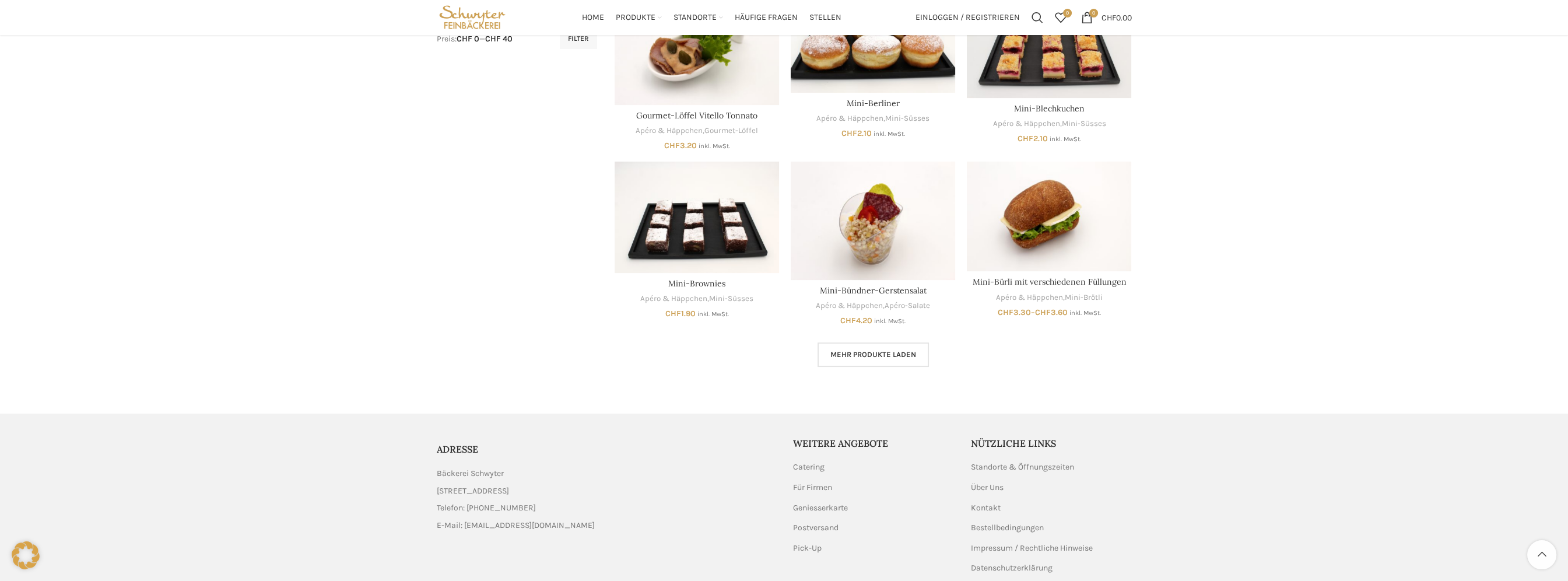
scroll to position [501, 0]
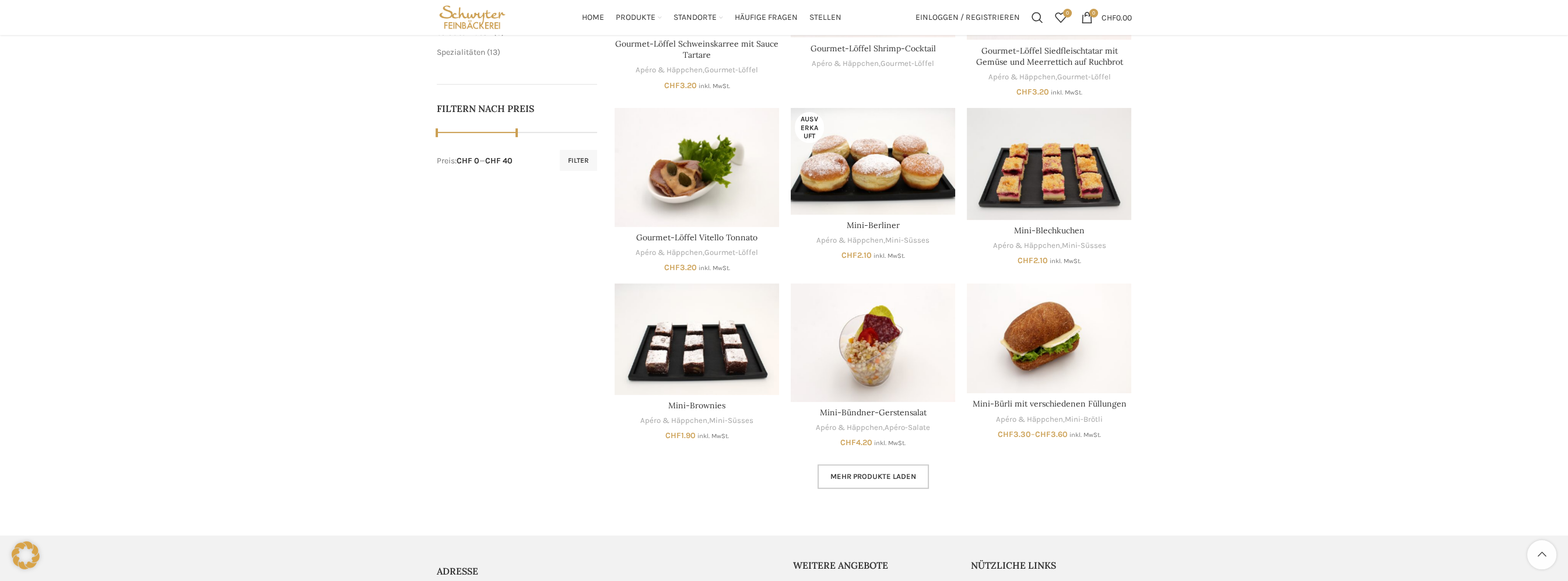
click at [873, 483] on link "Mehr Produkte laden" at bounding box center [873, 476] width 111 height 24
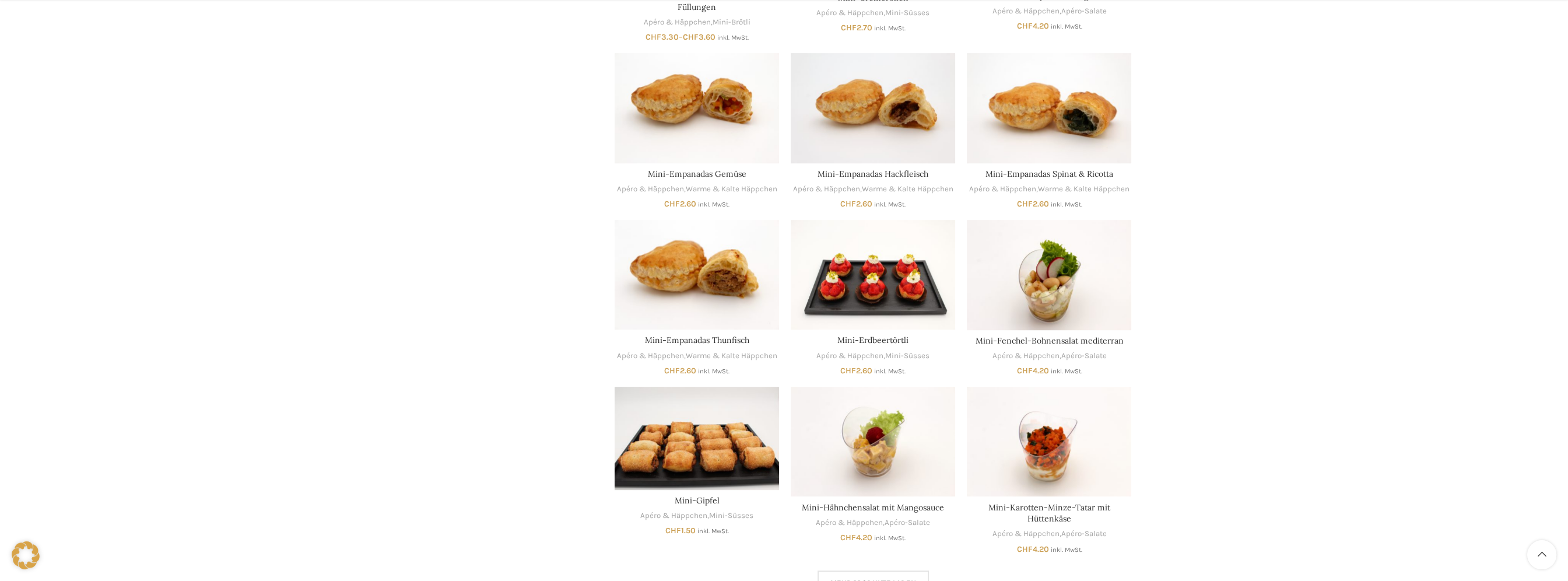
scroll to position [1365, 0]
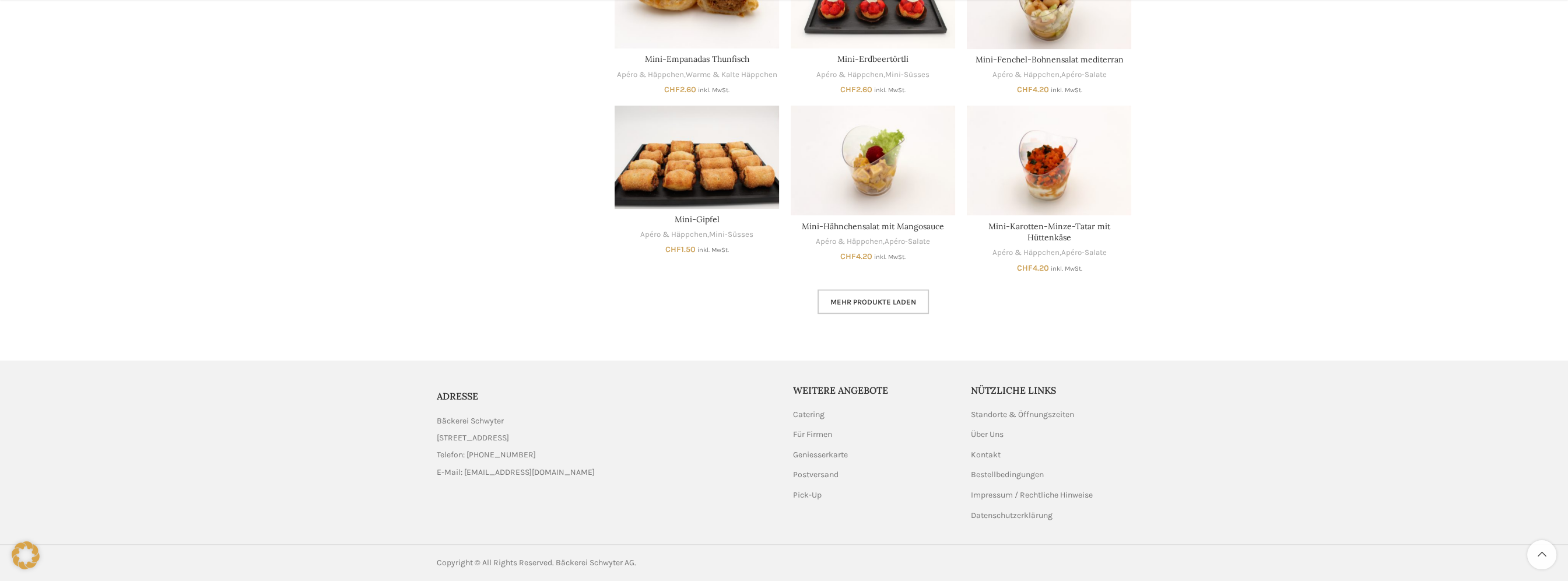
click at [875, 306] on link "Mehr Produkte laden" at bounding box center [873, 301] width 111 height 24
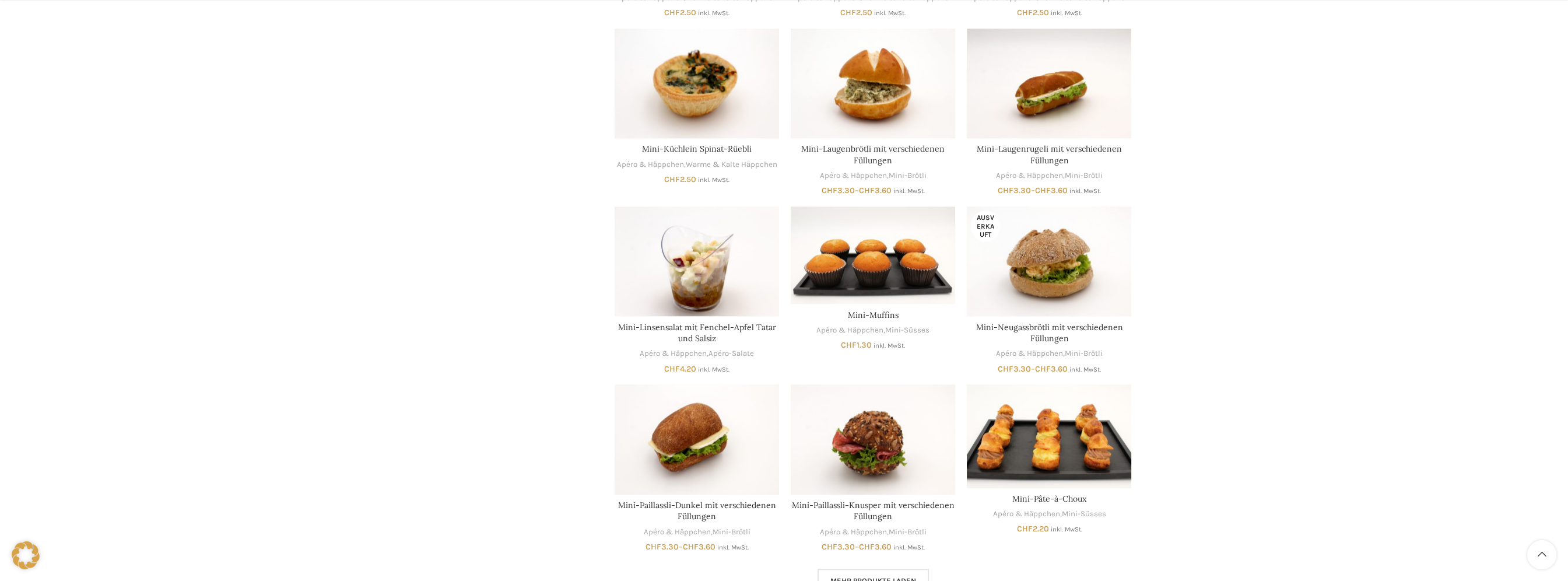
scroll to position [1890, 0]
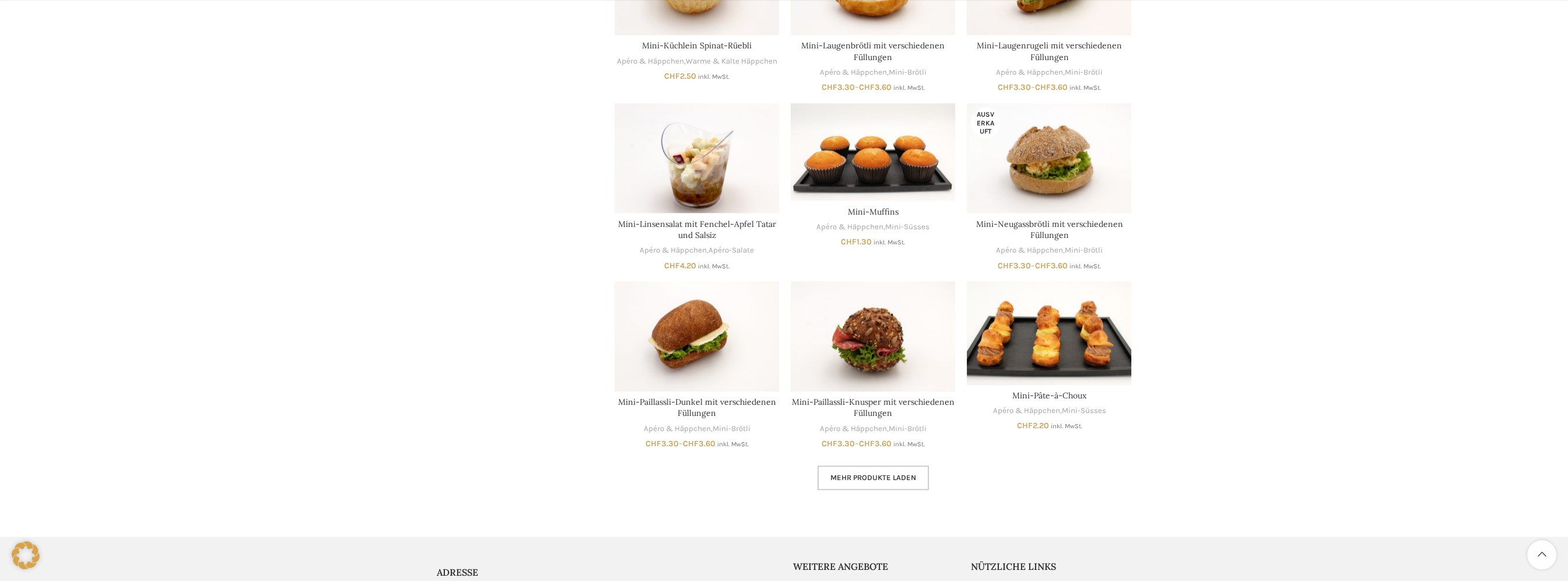
click at [897, 478] on span "Mehr Produkte laden" at bounding box center [873, 478] width 86 height 10
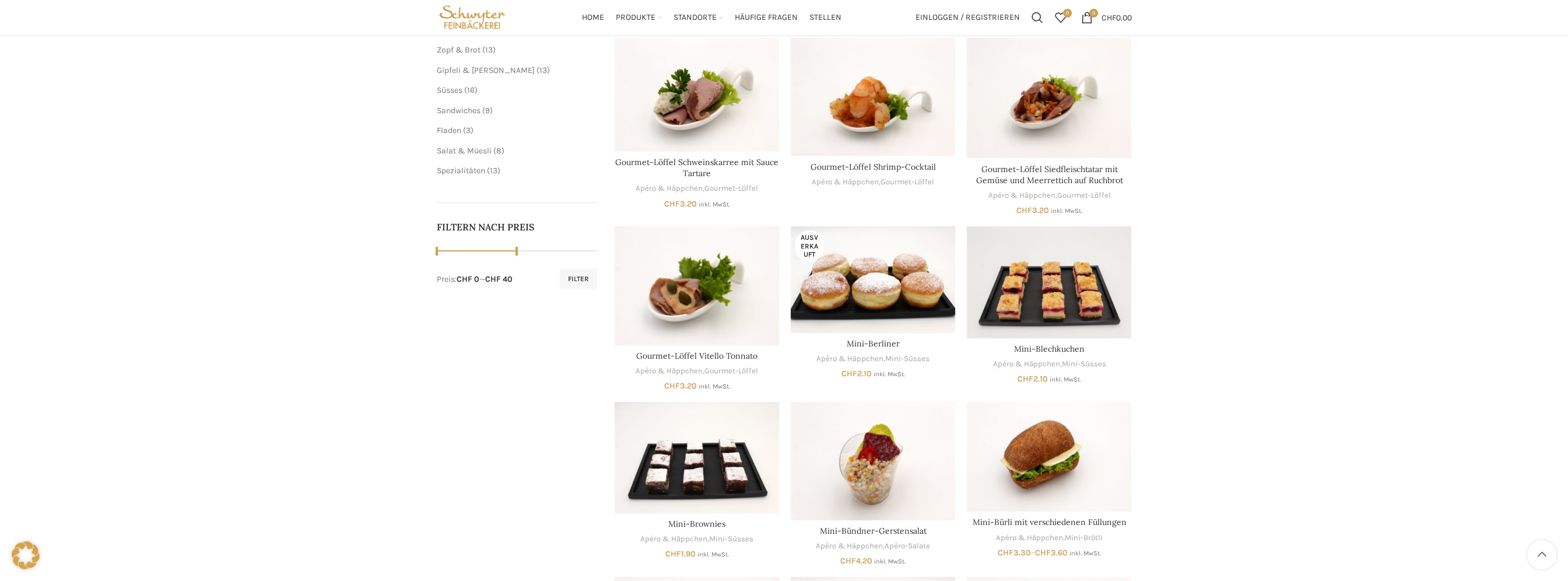
scroll to position [315, 0]
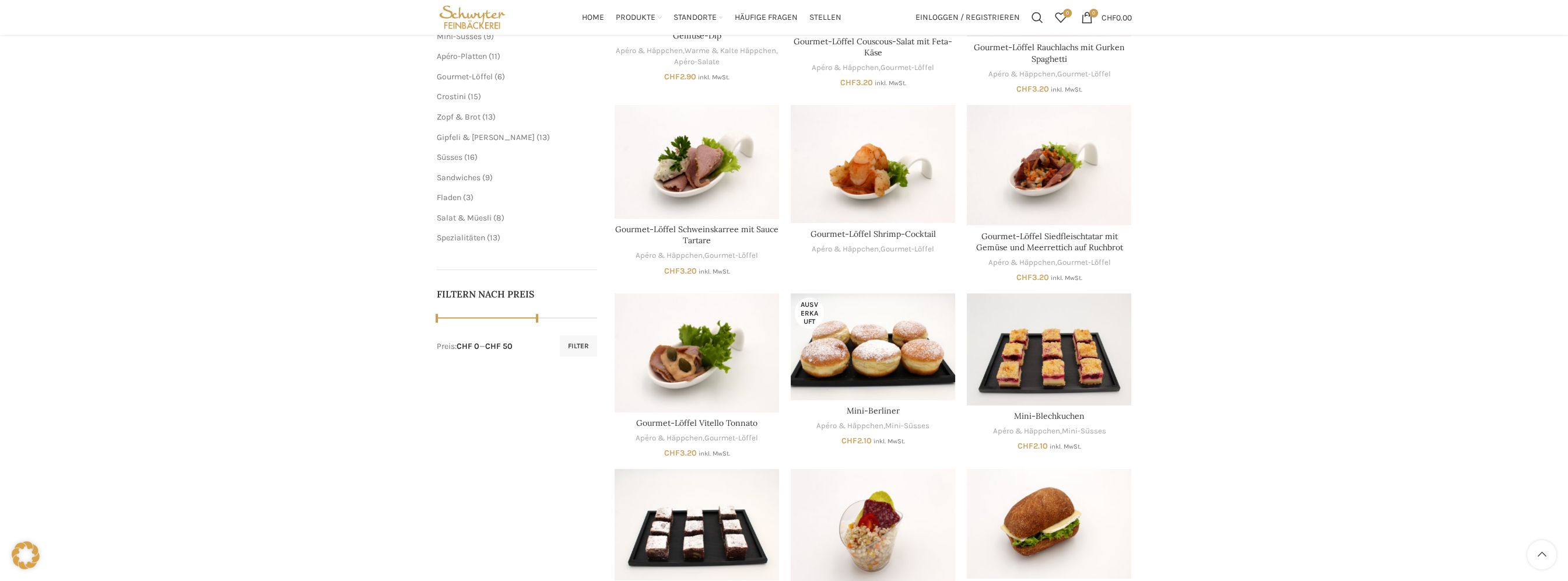
drag, startPoint x: 518, startPoint y: 322, endPoint x: 533, endPoint y: 322, distance: 15.0
click at [533, 322] on span at bounding box center [537, 318] width 18 height 18
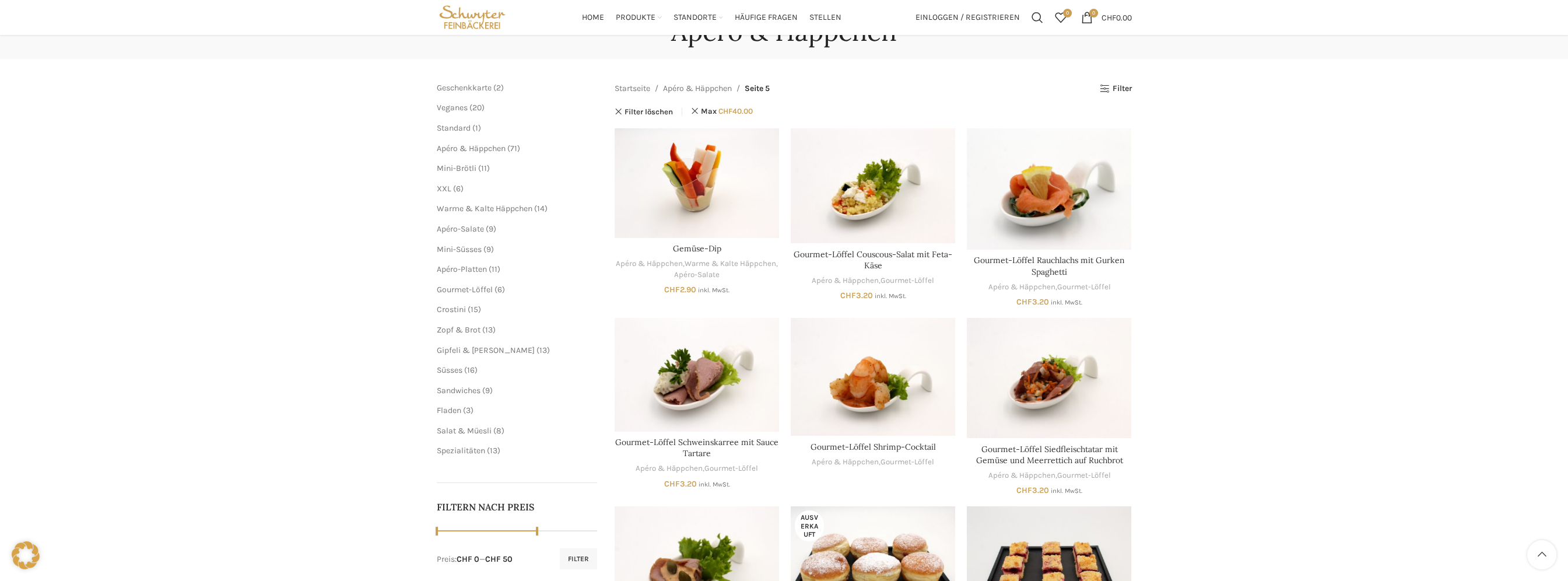
scroll to position [24, 0]
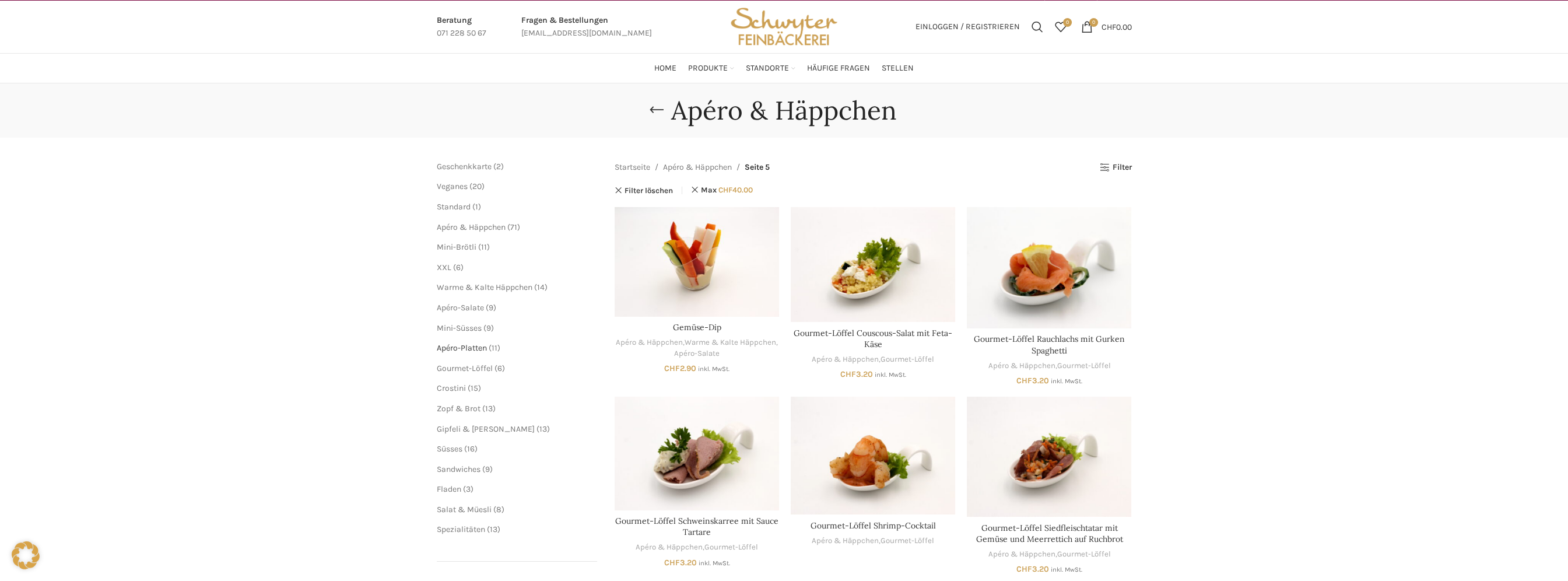
click at [462, 345] on span "Apéro-Platten" at bounding box center [462, 347] width 51 height 10
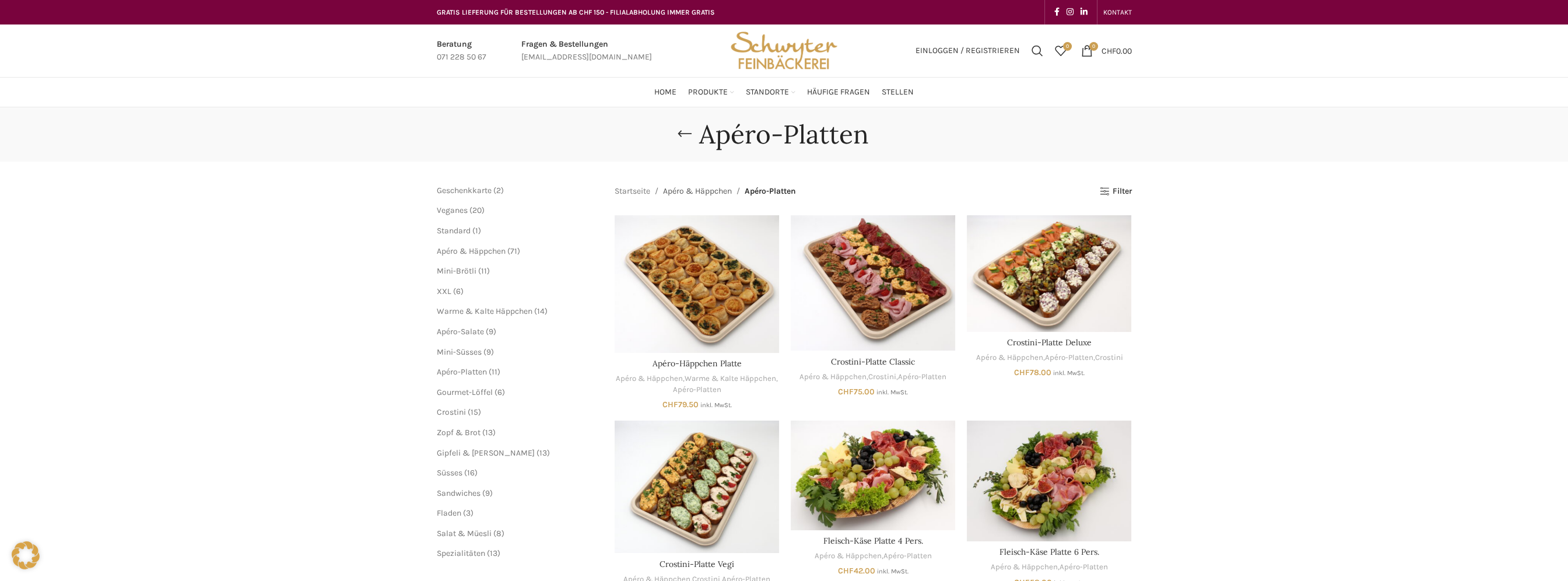
click at [705, 194] on link "Apéro & Häppchen" at bounding box center [696, 191] width 69 height 13
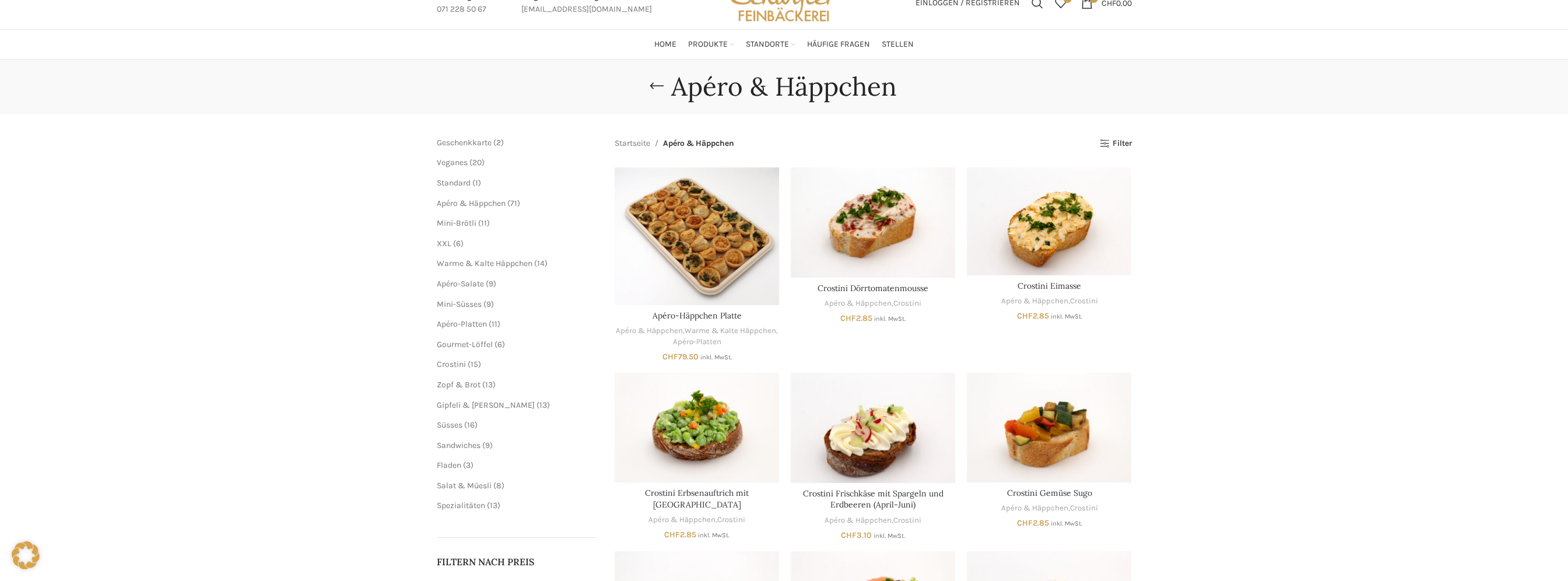
scroll to position [49, 0]
click at [1119, 142] on link "Filter" at bounding box center [1115, 142] width 32 height 10
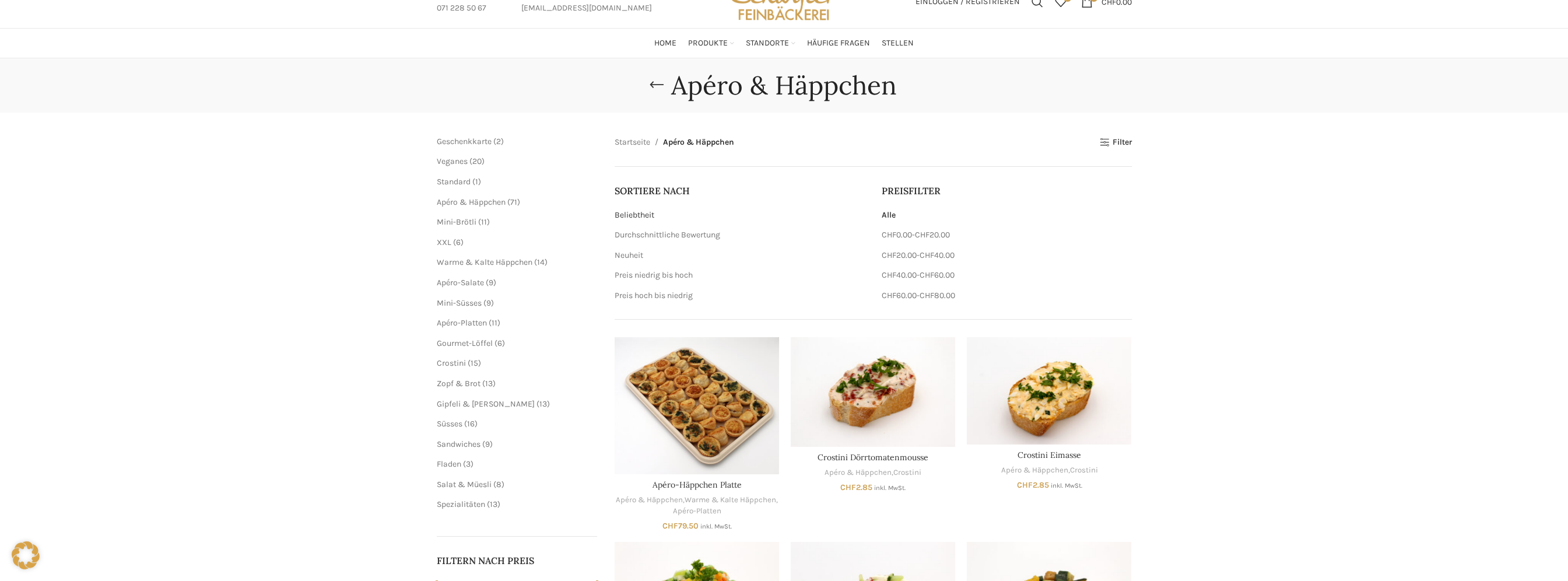
click at [642, 210] on link "Beliebtheit" at bounding box center [634, 215] width 40 height 10
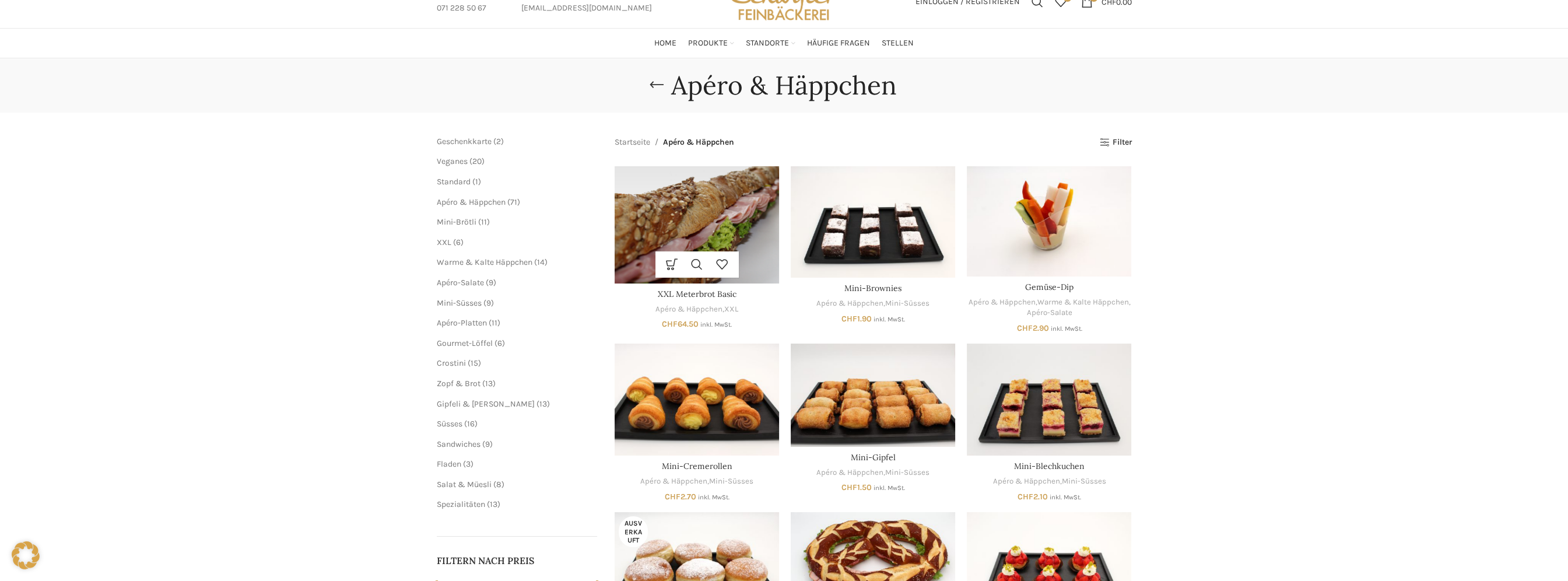
click at [642, 217] on img "XXL Meterbrot Basic" at bounding box center [696, 225] width 164 height 117
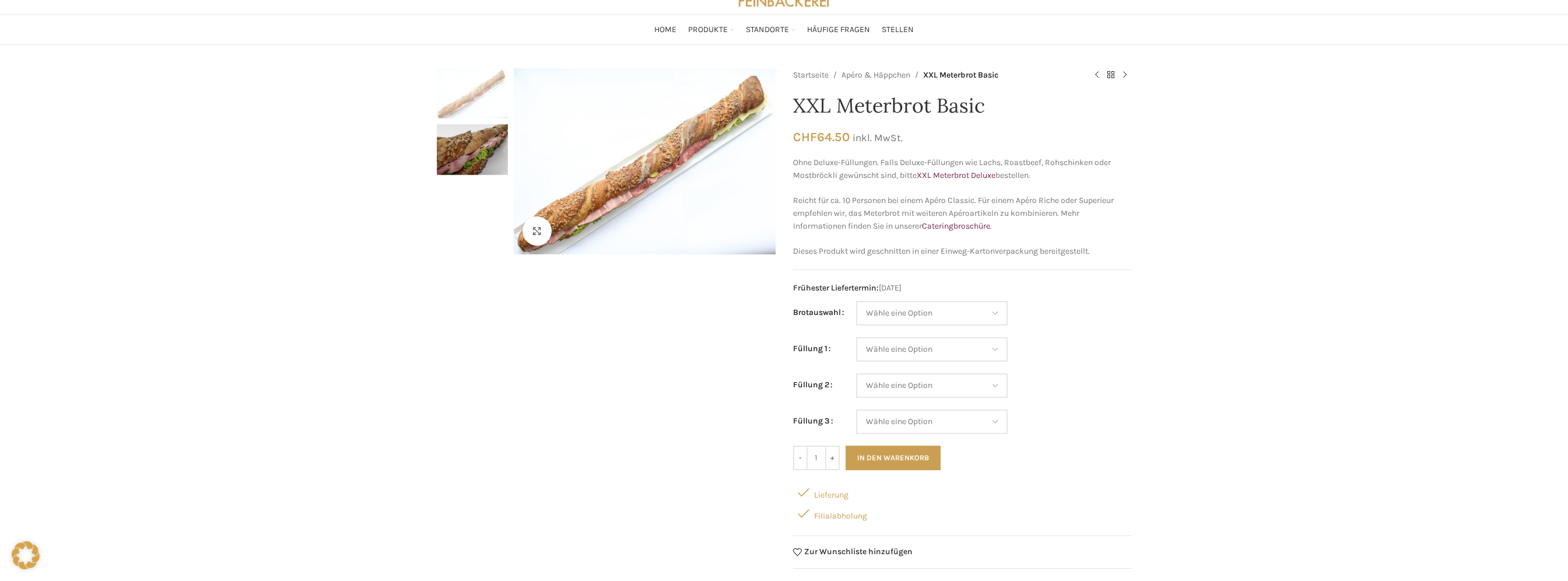
scroll to position [58, 0]
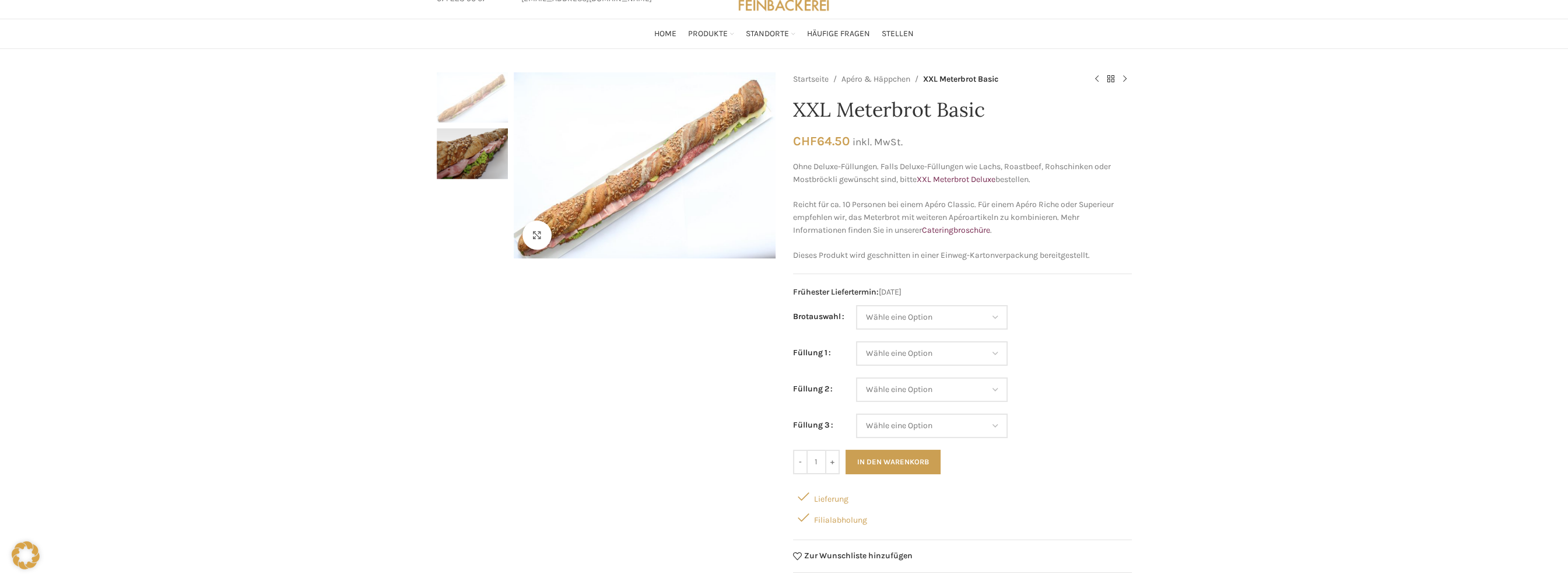
click at [1167, 290] on div "Klicken um zu vergrössern Startseite Apéro & Häppchen XXL Meterbrot Basic Crost…" at bounding box center [784, 573] width 1568 height 1003
